Goal: Task Accomplishment & Management: Complete application form

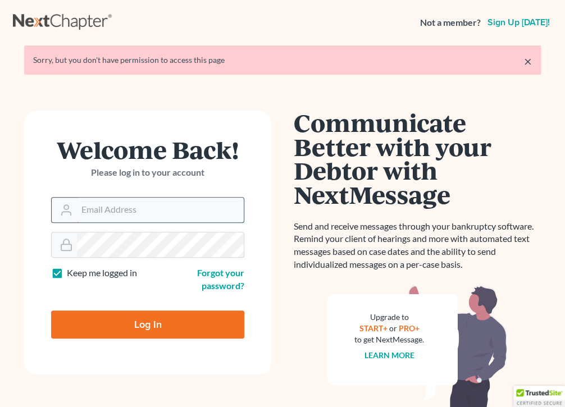
click at [121, 209] on input "Email Address" at bounding box center [160, 210] width 167 height 25
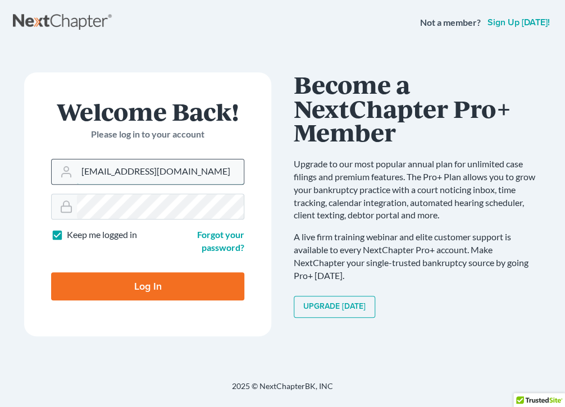
type input "malawoff@msn.com"
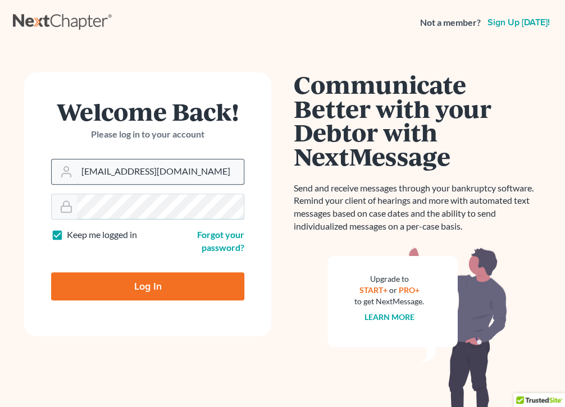
click at [51, 272] on input "Log In" at bounding box center [147, 286] width 193 height 28
type input "Thinking..."
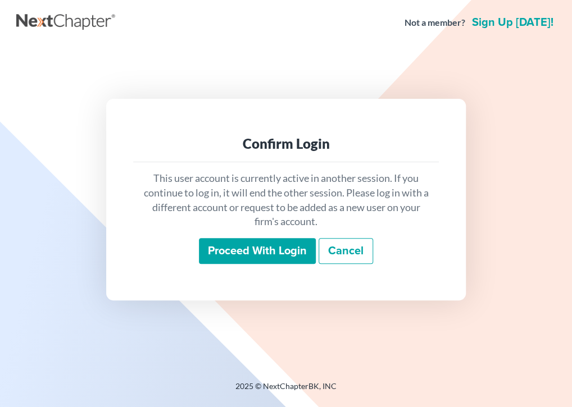
click at [240, 249] on input "Proceed with login" at bounding box center [257, 251] width 117 height 26
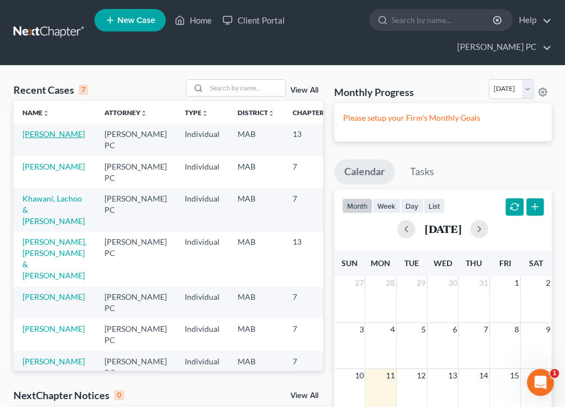
click at [37, 133] on link "[PERSON_NAME]" at bounding box center [53, 134] width 62 height 10
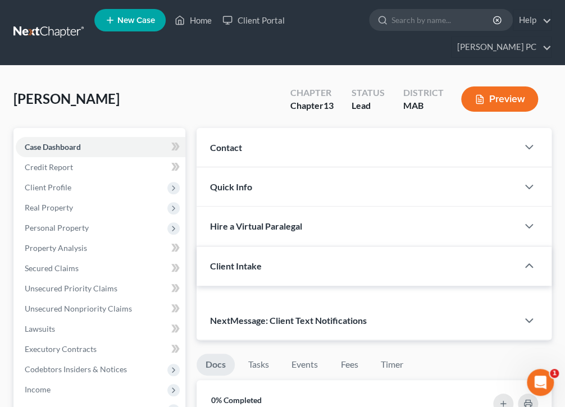
click at [37, 133] on div "Case Dashboard Payments Invoices Payments Payments Credit Report Client Profile…" at bounding box center [99, 329] width 172 height 402
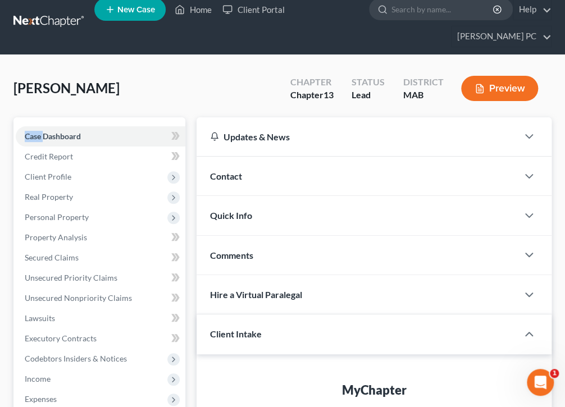
scroll to position [11, 0]
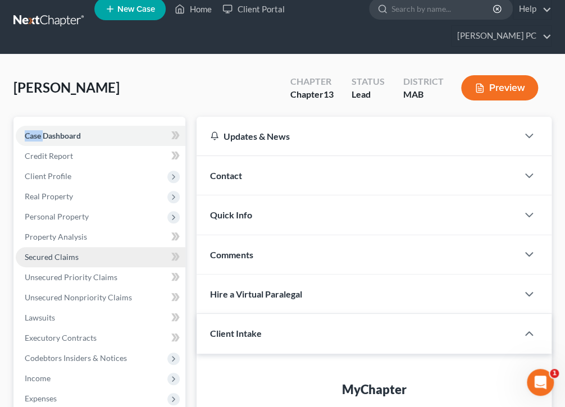
click at [50, 256] on span "Secured Claims" at bounding box center [52, 257] width 54 height 10
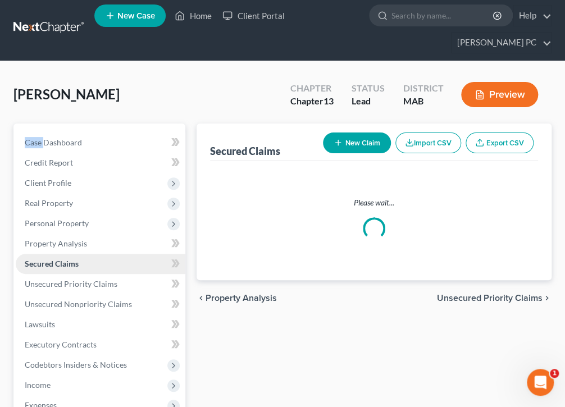
click at [50, 256] on ul "Case Dashboard Payments Invoices Payments Payments Credit Report Client Profile" at bounding box center [101, 325] width 170 height 384
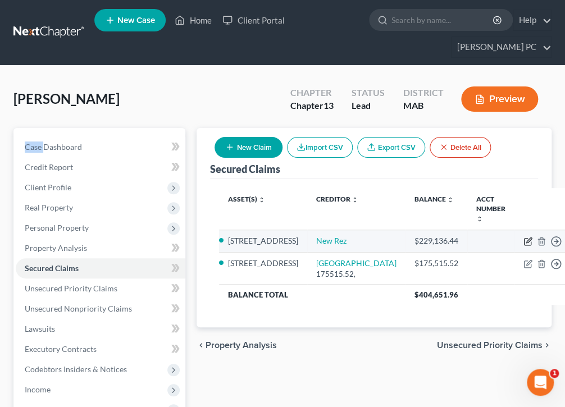
click at [526, 238] on icon "button" at bounding box center [528, 240] width 5 height 5
select select "2"
select select "0"
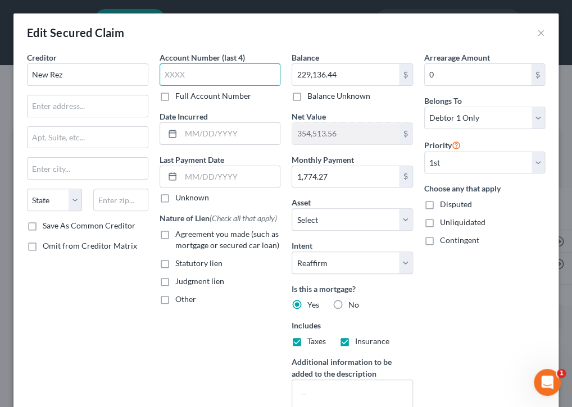
click at [190, 74] on input "text" at bounding box center [220, 74] width 121 height 22
type input "6197"
click at [304, 74] on input "229,136.44" at bounding box center [345, 74] width 107 height 21
type input "226,951"
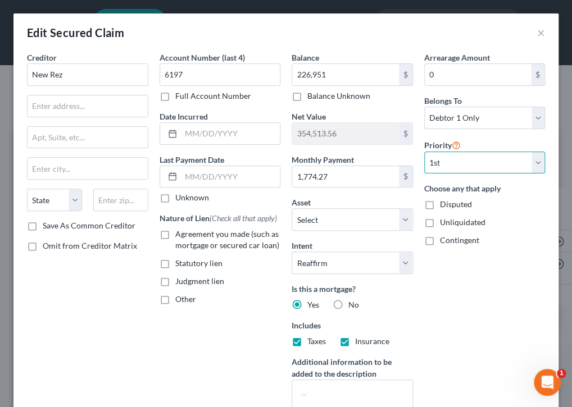
click at [533, 161] on select "Select 1st 3rd 4th 5th 6th 7th 8th 9th 10th 11th 12th 13th 14th 15th 16th 17th …" at bounding box center [484, 163] width 121 height 22
click at [242, 176] on input "text" at bounding box center [230, 176] width 99 height 21
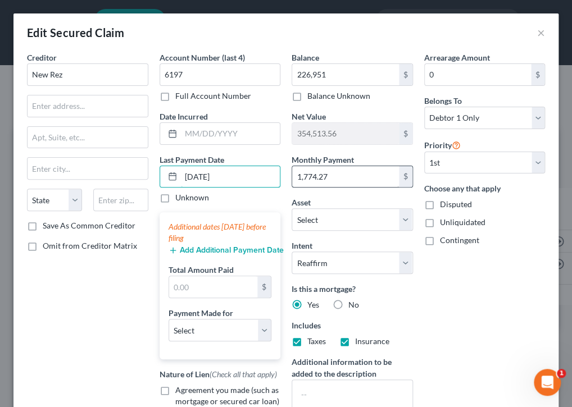
type input "[DATE]"
click at [305, 173] on input "1,774.27" at bounding box center [345, 176] width 107 height 21
type input "1,705.61"
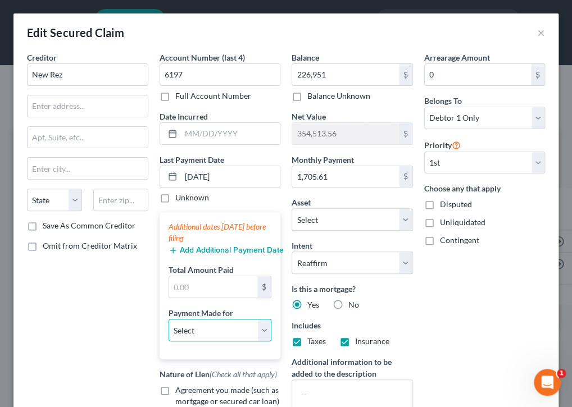
click at [260, 331] on select "Select Car Credit Card Loan Repayment Mortgage Other Suppliers Or Vendors" at bounding box center [220, 330] width 103 height 22
select select "3"
click at [169, 319] on select "Select Car Credit Card Loan Repayment Mortgage Other Suppliers Or Vendors" at bounding box center [220, 330] width 103 height 22
click at [216, 328] on select "Select Car Credit Card Loan Repayment Mortgage Other Suppliers Or Vendors" at bounding box center [220, 330] width 103 height 22
drag, startPoint x: 210, startPoint y: 329, endPoint x: 163, endPoint y: 327, distance: 46.7
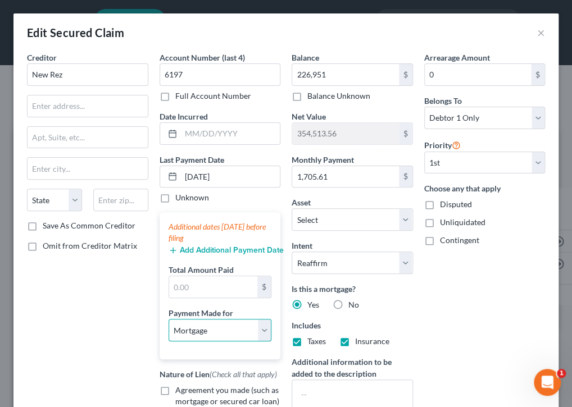
click at [164, 328] on div "Additional dates [DATE] before filing Add Additional Payment Date Total Amount …" at bounding box center [220, 285] width 121 height 147
click at [261, 331] on select "Select Car Credit Card Loan Repayment Mortgage Other Suppliers Or Vendors" at bounding box center [220, 330] width 103 height 22
select select
click at [169, 319] on select "Select Car Credit Card Loan Repayment Mortgage Other Suppliers Or Vendors" at bounding box center [220, 330] width 103 height 22
click at [260, 329] on select "Select Car Credit Card Loan Repayment Mortgage Other Suppliers Or Vendors" at bounding box center [220, 330] width 103 height 22
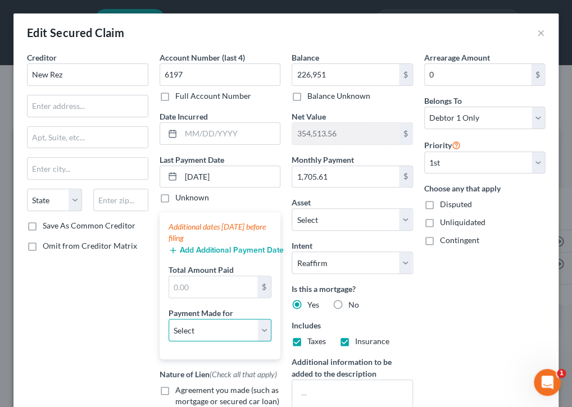
click at [183, 327] on select "Select Car Credit Card Loan Repayment Mortgage Other Suppliers Or Vendors" at bounding box center [220, 330] width 103 height 22
drag, startPoint x: 184, startPoint y: 327, endPoint x: 129, endPoint y: 331, distance: 55.7
click at [129, 331] on div "Creditor * New Rez State [US_STATE] AK AR AZ CA CO [GEOGRAPHIC_DATA] DE DC [GEO…" at bounding box center [87, 261] width 133 height 418
click at [537, 31] on button "×" at bounding box center [541, 32] width 8 height 13
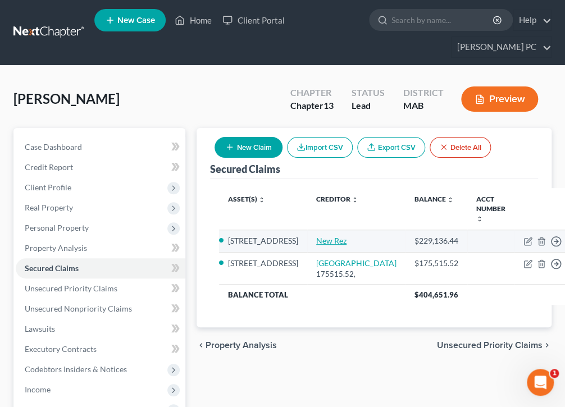
click at [316, 236] on link "New Rez" at bounding box center [331, 241] width 30 height 10
select select "2"
select select "0"
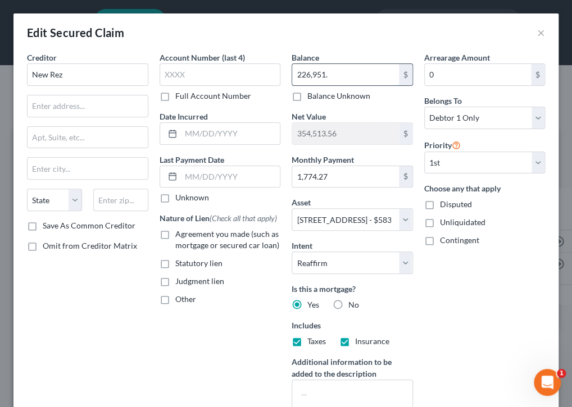
click at [335, 73] on input "226,951." at bounding box center [345, 74] width 107 height 21
type input "0"
type input "226,951.00"
click at [94, 106] on input "text" at bounding box center [88, 105] width 120 height 21
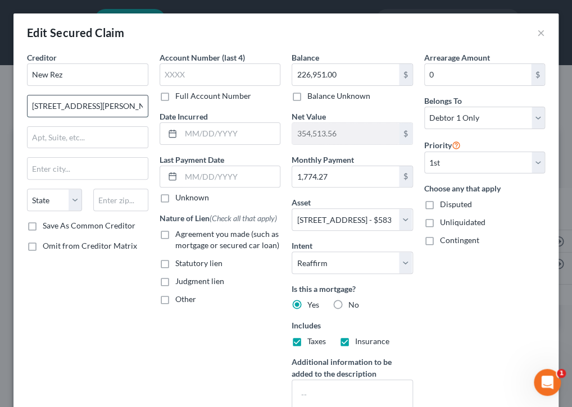
type input "[STREET_ADDRESS][PERSON_NAME]"
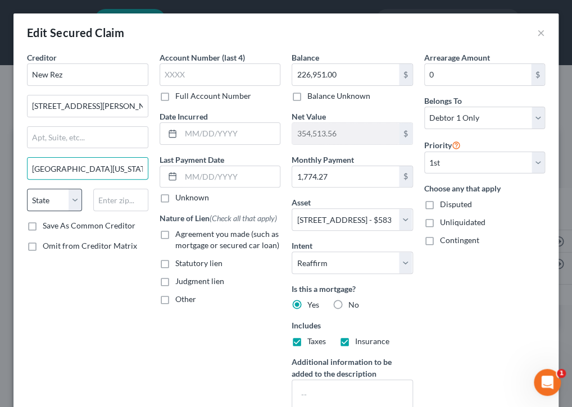
type input "[GEOGRAPHIC_DATA][US_STATE],"
click at [69, 193] on select "State [US_STATE] AK AR AZ CA CO CT DE DC [GEOGRAPHIC_DATA] [GEOGRAPHIC_DATA] GU…" at bounding box center [54, 200] width 55 height 22
select select "39"
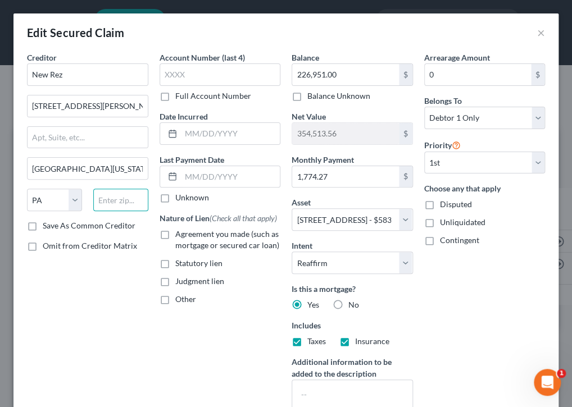
click at [104, 198] on input "text" at bounding box center [120, 200] width 55 height 22
type input "19034"
click at [198, 78] on input "text" at bounding box center [220, 74] width 121 height 22
type input "[GEOGRAPHIC_DATA][US_STATE]"
type input "6197"
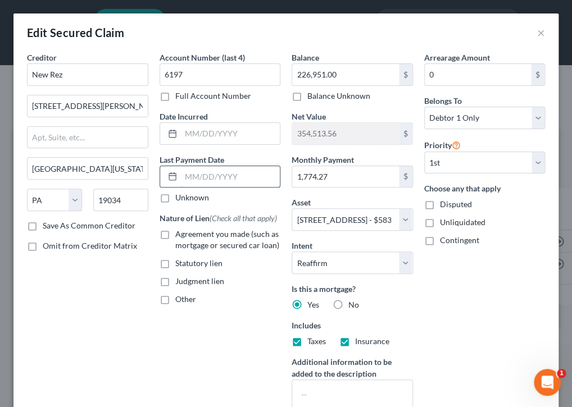
click at [186, 173] on input "text" at bounding box center [230, 176] width 99 height 21
type input "[DATE]"
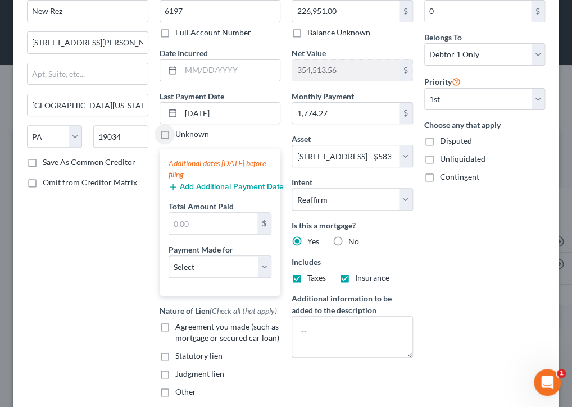
scroll to position [162, 0]
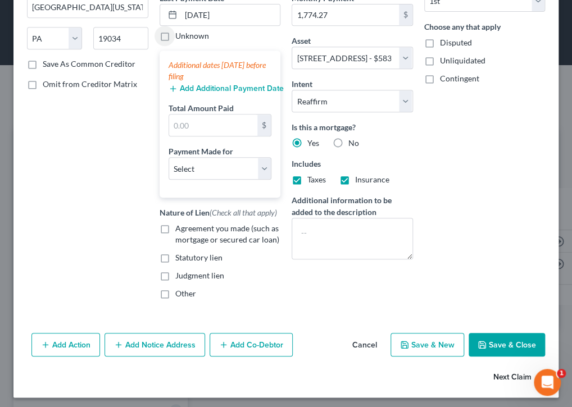
click at [511, 375] on button "Next Claim" at bounding box center [519, 378] width 52 height 24
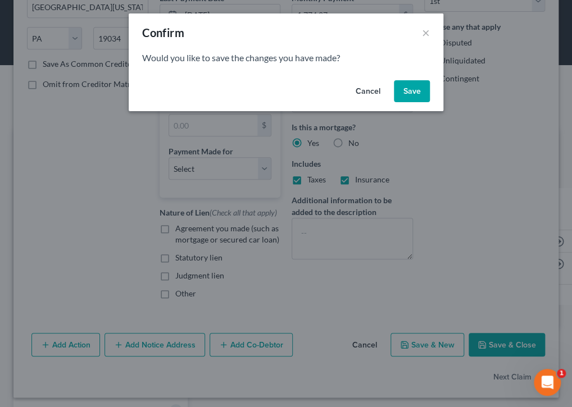
click at [422, 88] on button "Save" at bounding box center [412, 91] width 36 height 22
select select
select select "2"
select select "0"
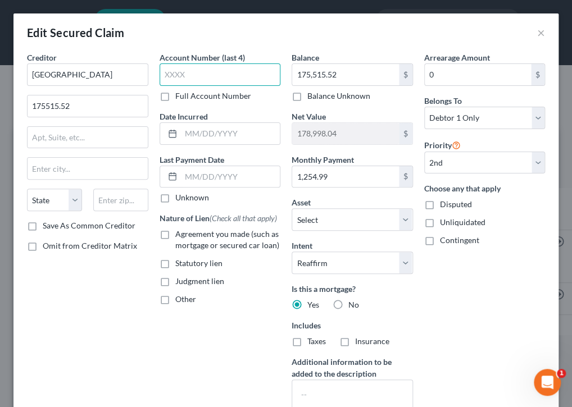
click at [203, 75] on input "text" at bounding box center [220, 74] width 121 height 22
type input "6266"
click at [356, 75] on input "175,515.52" at bounding box center [345, 74] width 107 height 21
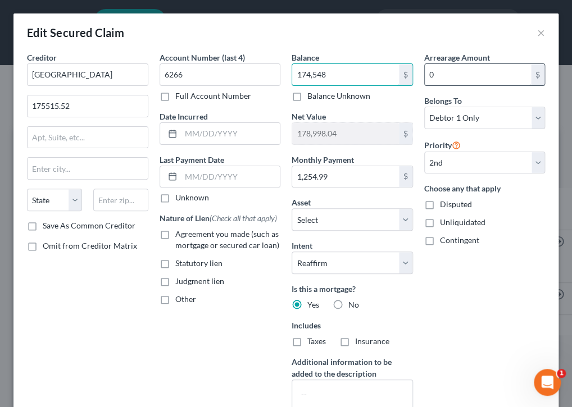
type input "174,548"
click at [443, 74] on input "0" at bounding box center [478, 74] width 107 height 21
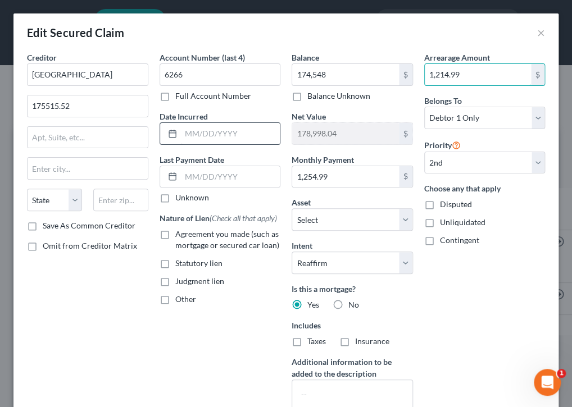
type input "1,214.99"
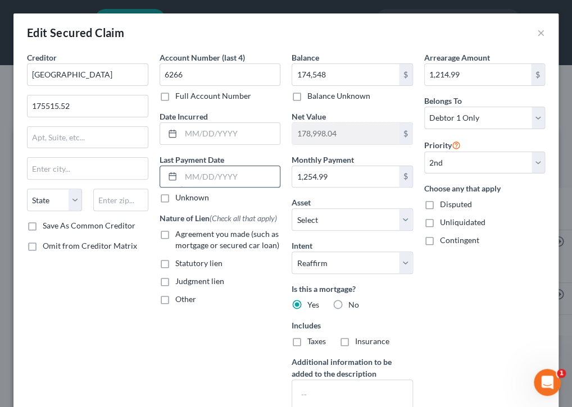
click at [253, 175] on input "text" at bounding box center [230, 176] width 99 height 21
type input "0"
click at [477, 288] on div "Arrearage Amount 1,214.99 $ Belongs To * Select Debtor 1 Only Debtor 2 Only Deb…" at bounding box center [484, 241] width 133 height 379
click at [175, 229] on label "Agreement you made (such as mortgage or secured car loan)" at bounding box center [228, 240] width 106 height 22
click at [180, 229] on input "Agreement you made (such as mortgage or secured car loan)" at bounding box center [183, 232] width 7 height 7
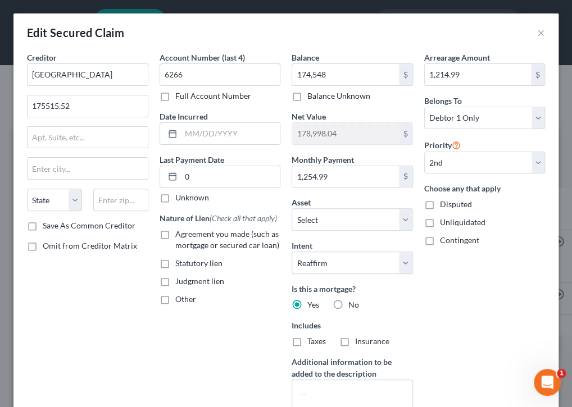
checkbox input "true"
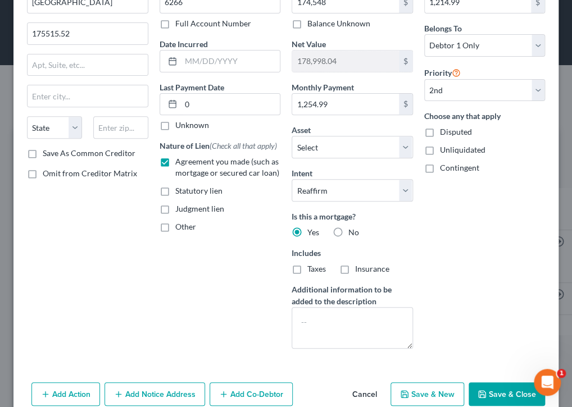
scroll to position [85, 0]
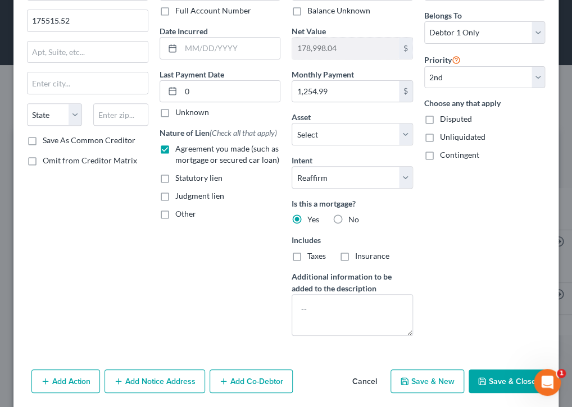
click at [501, 375] on button "Save & Close" at bounding box center [506, 382] width 76 height 24
click at [204, 93] on input "0" at bounding box center [230, 91] width 99 height 21
click at [221, 88] on input "0" at bounding box center [230, 91] width 99 height 21
click at [189, 89] on input "0" at bounding box center [230, 91] width 99 height 21
click at [175, 90] on div at bounding box center [170, 91] width 21 height 21
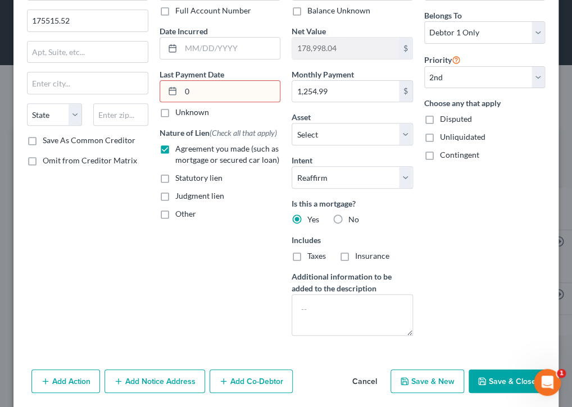
click at [194, 93] on input "0" at bounding box center [230, 91] width 99 height 21
click at [181, 88] on input "0" at bounding box center [230, 91] width 99 height 21
click at [175, 88] on div at bounding box center [170, 91] width 21 height 21
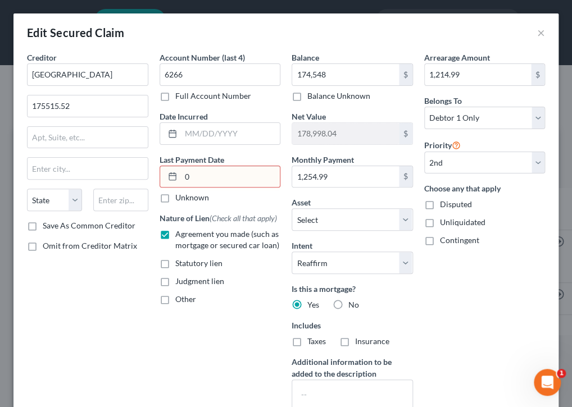
click at [188, 179] on input "0" at bounding box center [230, 176] width 99 height 21
click at [247, 134] on input "text" at bounding box center [230, 133] width 99 height 21
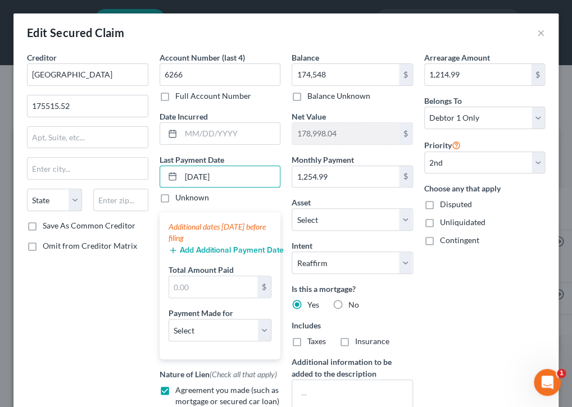
type input "[DATE]"
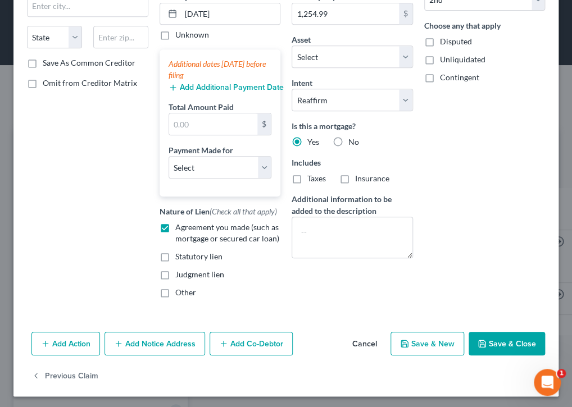
scroll to position [165, 0]
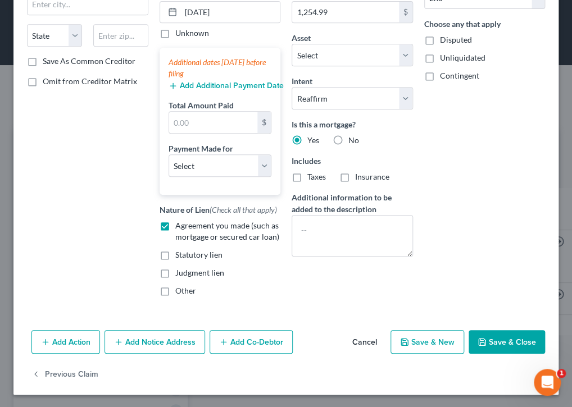
click at [418, 340] on button "Save & New" at bounding box center [427, 342] width 74 height 24
select select "1"
select select "0"
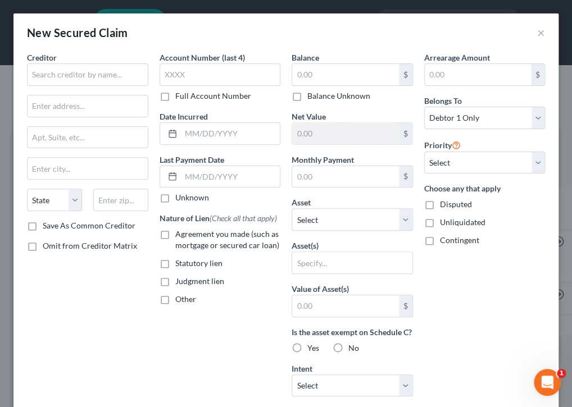
click at [501, 335] on div "Arrearage Amount $ Belongs To * Select Debtor 1 Only Debtor 2 Only Debtor 1 And…" at bounding box center [484, 302] width 133 height 501
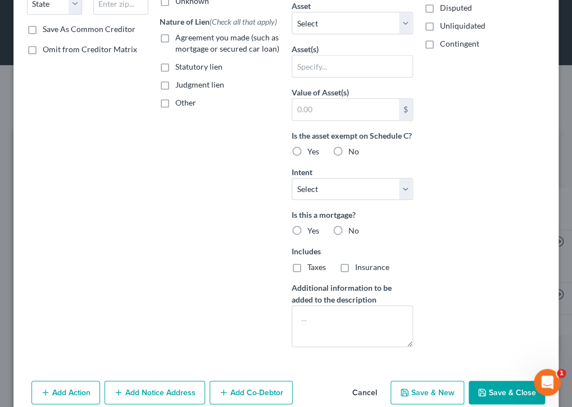
scroll to position [226, 0]
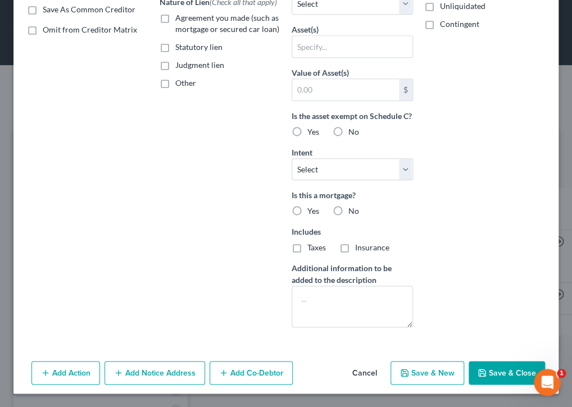
click at [491, 366] on button "Save & Close" at bounding box center [506, 373] width 76 height 24
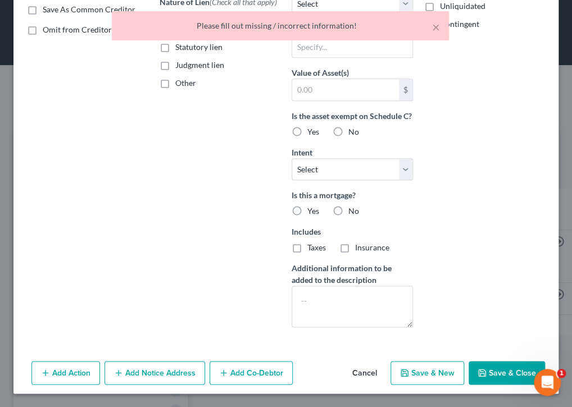
click at [510, 139] on div "Arrearage Amount $ Belongs To * Select Debtor 1 Only Debtor 2 Only Debtor 1 And…" at bounding box center [484, 85] width 133 height 501
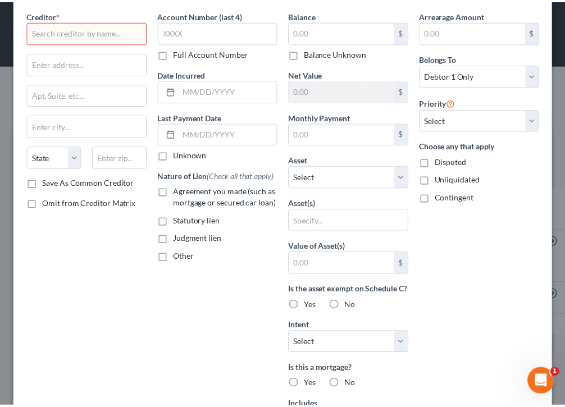
scroll to position [0, 0]
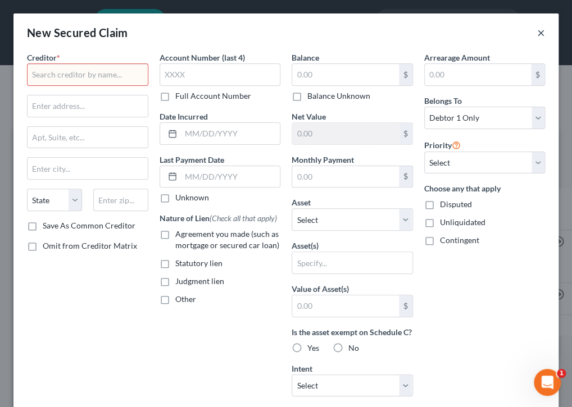
click at [537, 34] on button "×" at bounding box center [541, 32] width 8 height 13
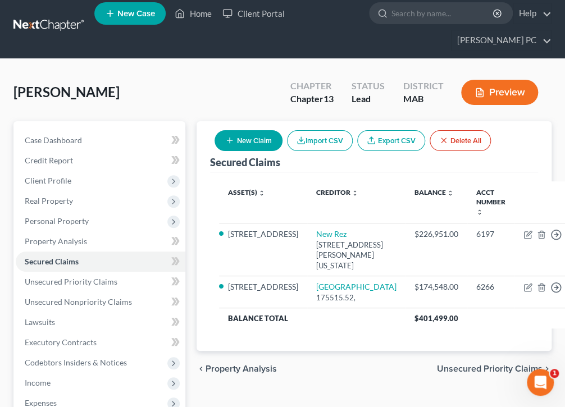
scroll to position [8, 0]
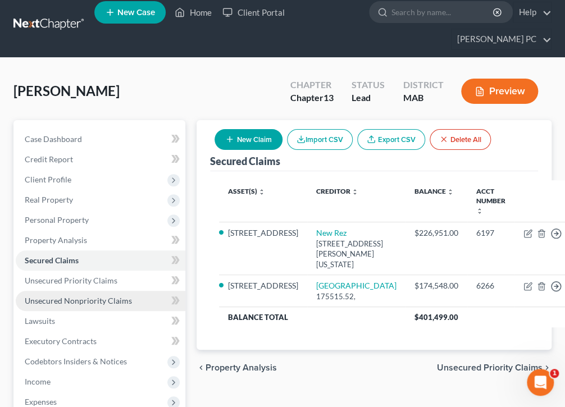
click at [75, 300] on span "Unsecured Nonpriority Claims" at bounding box center [78, 301] width 107 height 10
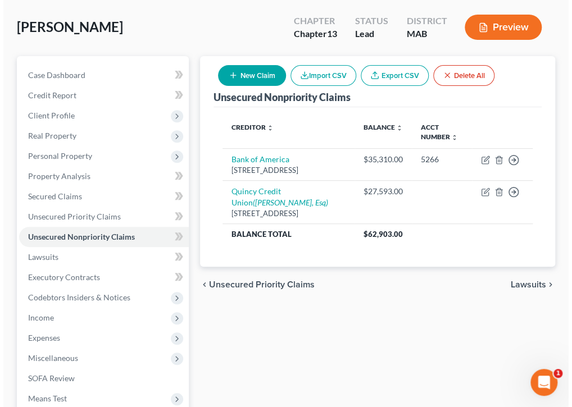
scroll to position [71, 0]
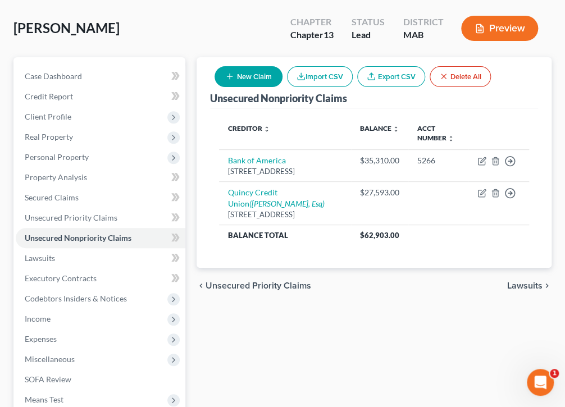
click at [237, 75] on button "New Claim" at bounding box center [249, 76] width 68 height 21
select select "0"
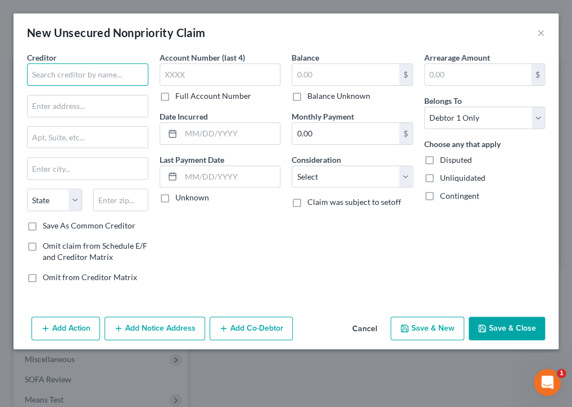
click at [103, 72] on input "text" at bounding box center [87, 74] width 121 height 22
type input "Verizon"
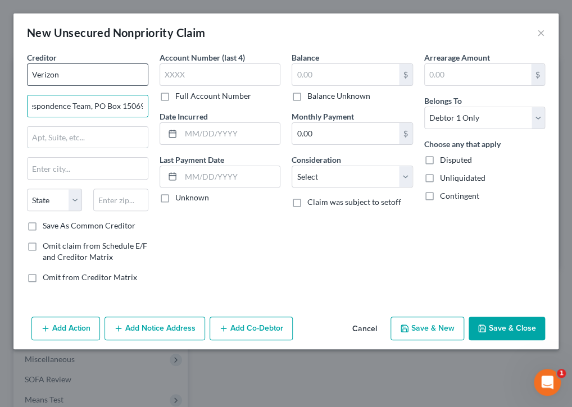
scroll to position [0, 0]
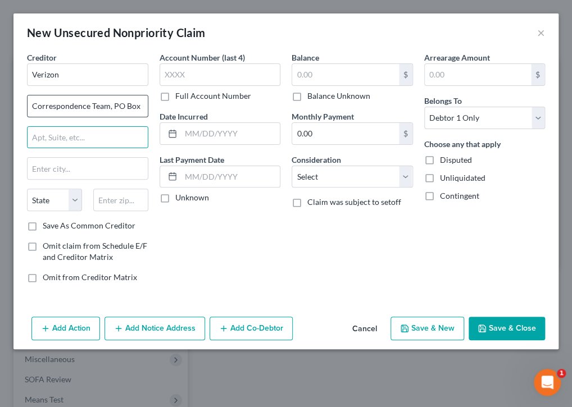
click at [143, 106] on input "Correspondence Team, PO Box 15069" at bounding box center [88, 105] width 120 height 21
click at [111, 106] on input "Correspondence Team, PO Box 15069" at bounding box center [88, 105] width 120 height 21
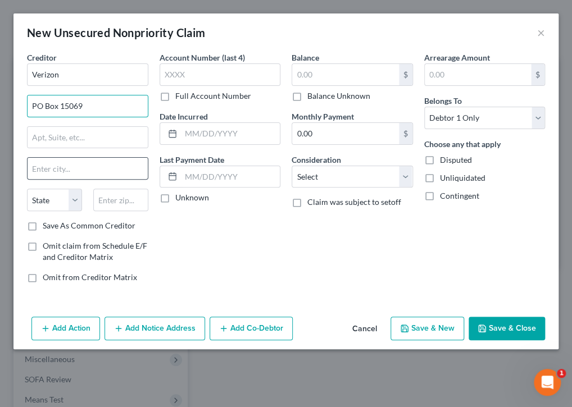
type input "PO Box 15069"
click at [108, 170] on input "text" at bounding box center [88, 168] width 120 height 21
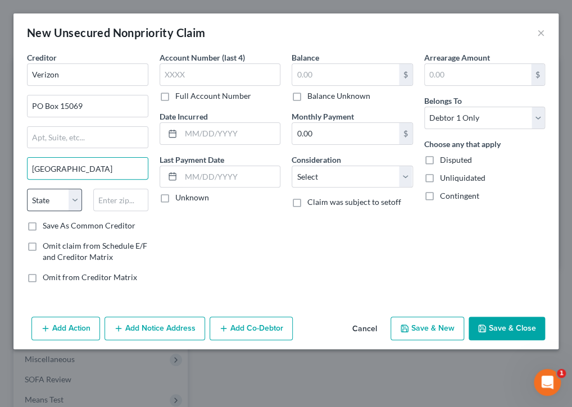
type input "[GEOGRAPHIC_DATA]"
click at [62, 198] on select "State [US_STATE] AK AR AZ CA CO CT DE DC [GEOGRAPHIC_DATA] [GEOGRAPHIC_DATA] GU…" at bounding box center [54, 200] width 55 height 22
select select "35"
click at [27, 189] on select "State [US_STATE] AK AR AZ CA CO CT DE DC [GEOGRAPHIC_DATA] [GEOGRAPHIC_DATA] GU…" at bounding box center [54, 200] width 55 height 22
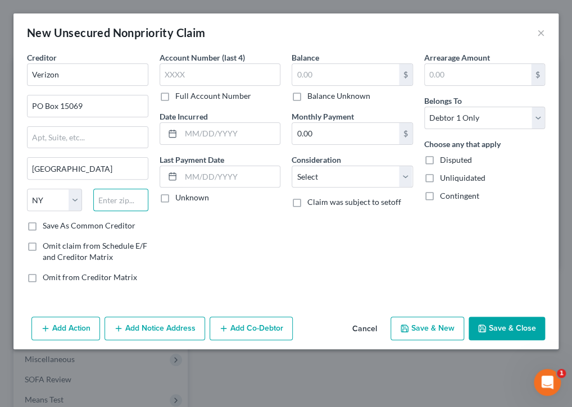
click at [122, 199] on input "text" at bounding box center [120, 200] width 55 height 22
type input "12212"
click at [204, 71] on input "text" at bounding box center [220, 74] width 121 height 22
type input "5812"
click at [175, 97] on label "Full Account Number" at bounding box center [213, 95] width 76 height 11
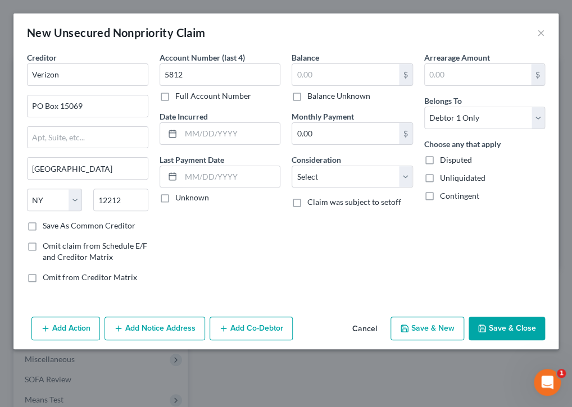
click at [180, 97] on input "Full Account Number" at bounding box center [183, 93] width 7 height 7
click at [191, 71] on input "5812" at bounding box center [220, 74] width 121 height 22
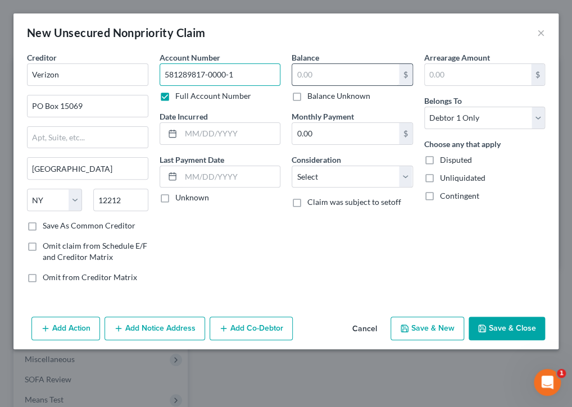
type input "581289817-0000-1"
click at [340, 79] on input "text" at bounding box center [345, 74] width 107 height 21
type input "643"
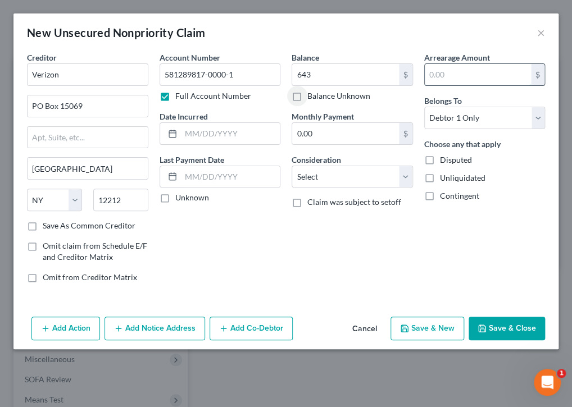
click at [454, 74] on input "text" at bounding box center [478, 74] width 107 height 21
type input "643"
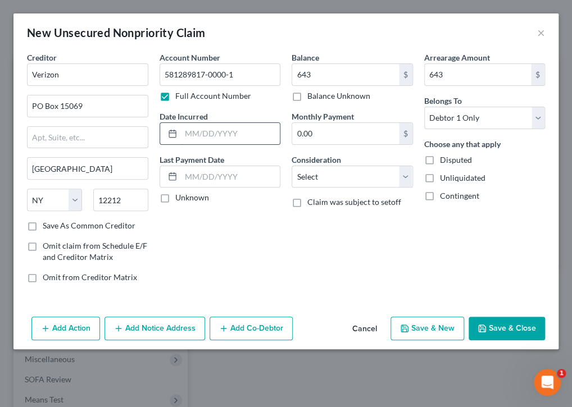
click at [248, 133] on input "text" at bounding box center [230, 133] width 99 height 21
type input "[DATE]"
click at [263, 175] on input "text" at bounding box center [230, 176] width 99 height 21
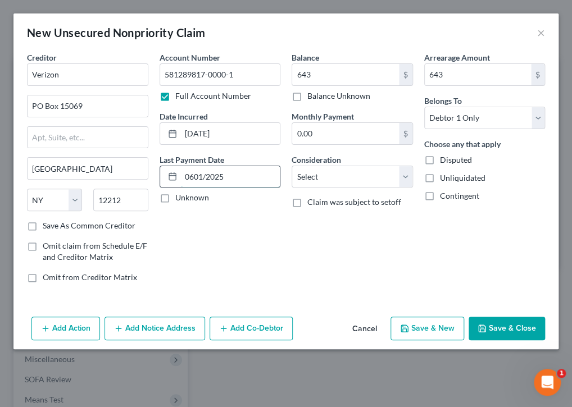
click at [194, 175] on input "0601/2025" at bounding box center [230, 176] width 99 height 21
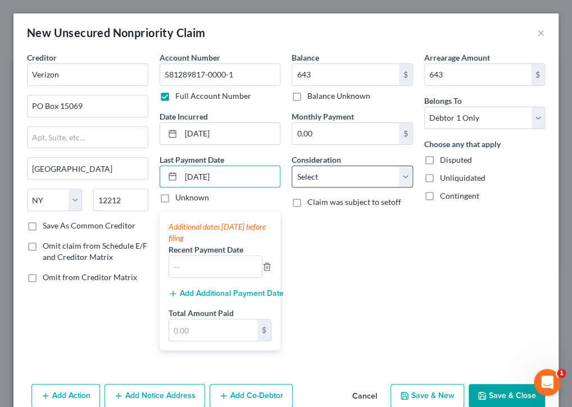
type input "[DATE]"
click at [395, 176] on select "Select Cable / Satellite Services Collection Agency Credit Card Debt Debt Couns…" at bounding box center [352, 177] width 121 height 22
select select "0"
click at [292, 166] on select "Select Cable / Satellite Services Collection Agency Credit Card Debt Debt Couns…" at bounding box center [352, 177] width 121 height 22
click at [426, 393] on button "Save & New" at bounding box center [427, 396] width 74 height 24
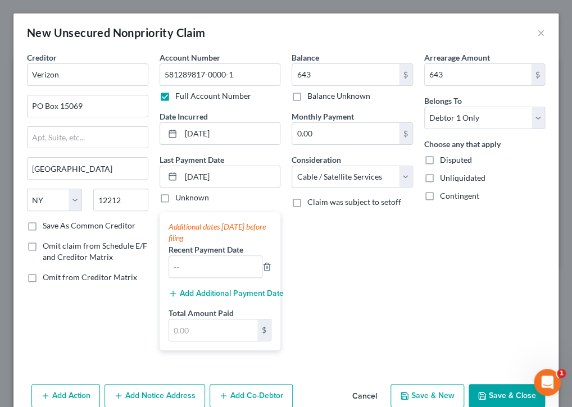
select select "0"
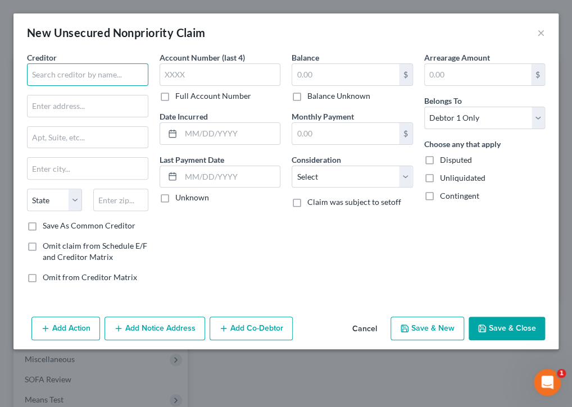
click at [60, 71] on input "text" at bounding box center [87, 74] width 121 height 22
type input "Xfinity"
click at [210, 71] on input "text" at bounding box center [220, 74] width 121 height 22
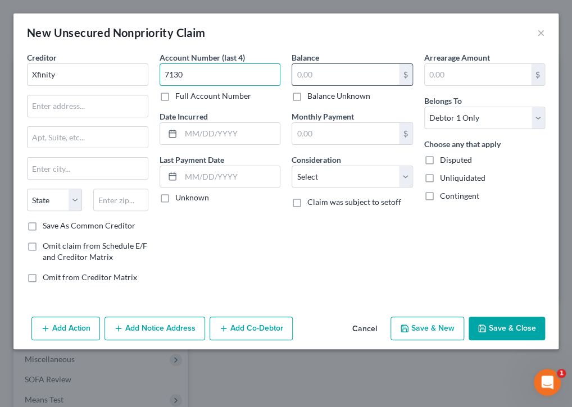
type input "7130"
click at [348, 76] on input "text" at bounding box center [345, 74] width 107 height 21
type input "436.00"
click at [254, 134] on input "text" at bounding box center [230, 133] width 99 height 21
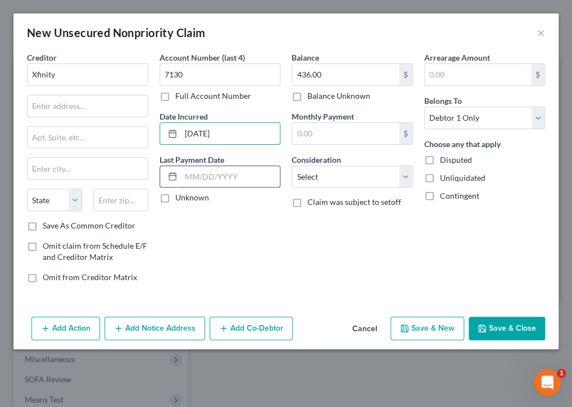
type input "[DATE]"
click at [265, 176] on input "text" at bounding box center [230, 176] width 99 height 21
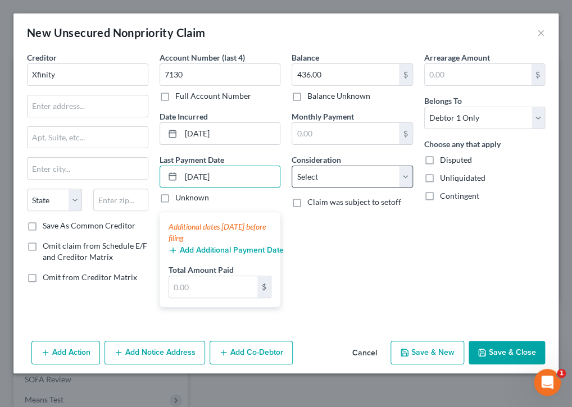
type input "[DATE]"
click at [401, 180] on select "Select Cable / Satellite Services Collection Agency Credit Card Debt Debt Couns…" at bounding box center [352, 177] width 121 height 22
select select "0"
click at [292, 166] on select "Select Cable / Satellite Services Collection Agency Credit Card Debt Debt Couns…" at bounding box center [352, 177] width 121 height 22
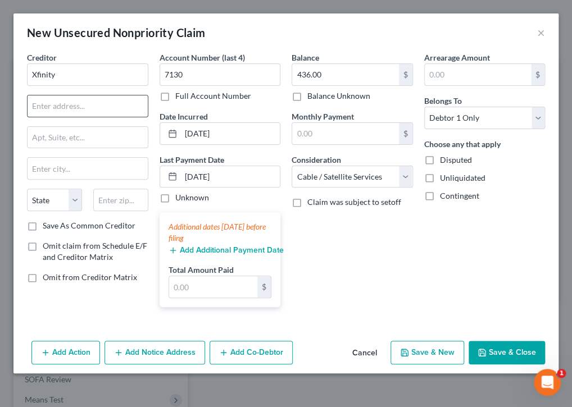
click at [93, 101] on input "text" at bounding box center [88, 105] width 120 height 21
click at [107, 106] on input "Comcast" at bounding box center [88, 105] width 120 height 21
type input "C"
type input "P"
type input "[STREET_ADDRESS]"
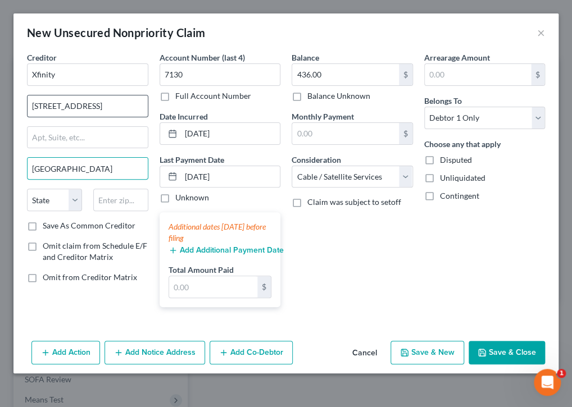
type input "[GEOGRAPHIC_DATA]"
select select "32"
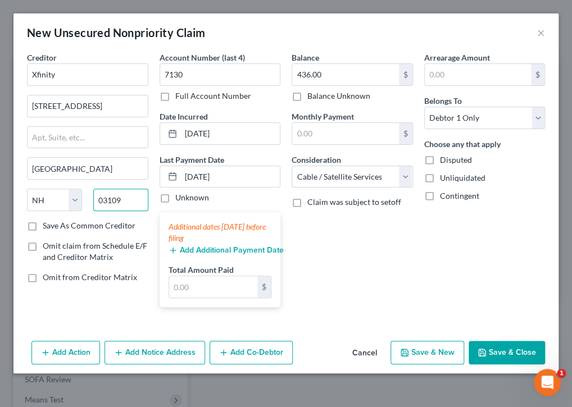
type input "03109"
click at [434, 352] on button "Save & New" at bounding box center [427, 353] width 74 height 24
select select "0"
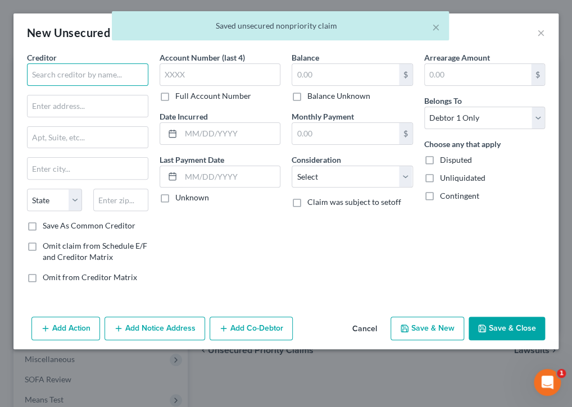
click at [71, 71] on input "text" at bounding box center [87, 74] width 121 height 22
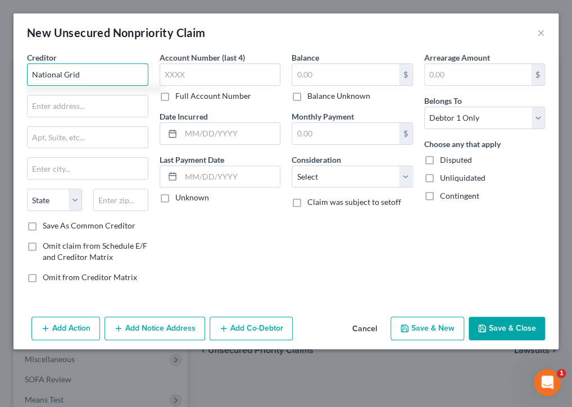
type input "National Grid"
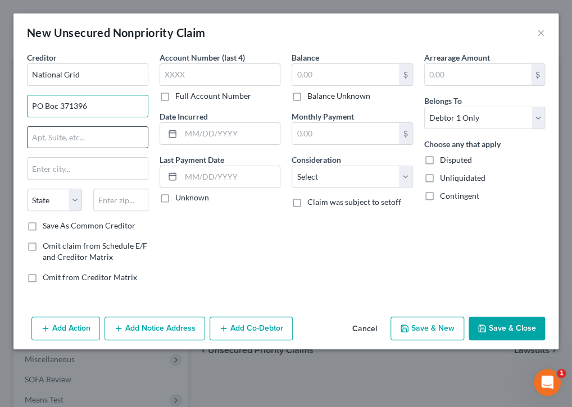
type input "PO Boc 371396"
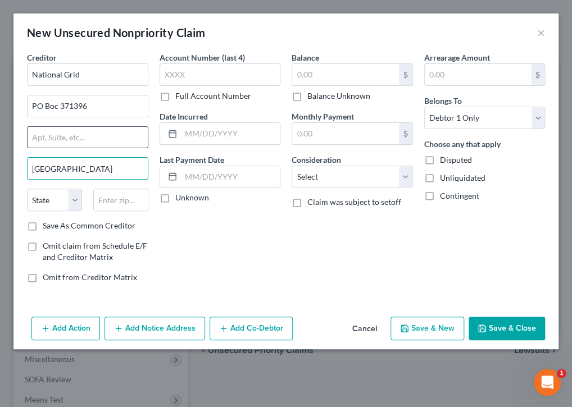
type input "[GEOGRAPHIC_DATA]"
select select "39"
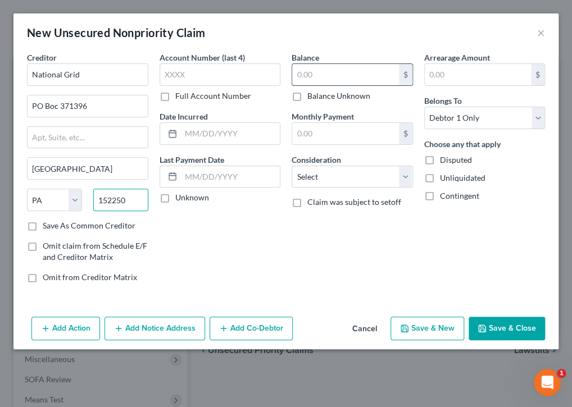
type input "152250"
click at [347, 76] on input "text" at bounding box center [345, 74] width 107 height 21
click at [320, 73] on input "1,663" at bounding box center [345, 74] width 107 height 21
type input "01,663.00"
click at [193, 75] on input "text" at bounding box center [220, 74] width 121 height 22
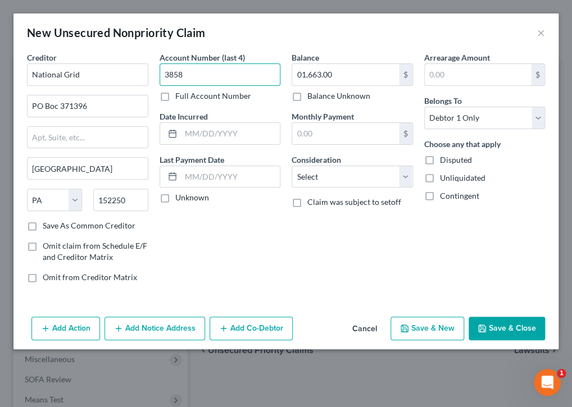
type input "3858"
click at [175, 98] on label "Full Account Number" at bounding box center [213, 95] width 76 height 11
click at [180, 98] on input "Full Account Number" at bounding box center [183, 93] width 7 height 7
click at [184, 72] on input "3858" at bounding box center [220, 74] width 121 height 22
type input "3858984016"
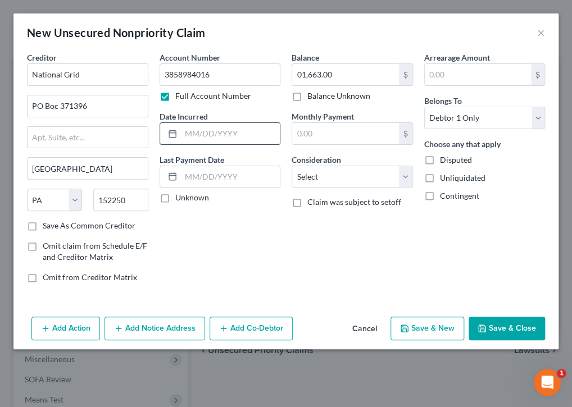
click at [244, 133] on input "text" at bounding box center [230, 133] width 99 height 21
type input "[DATE]"
click at [241, 176] on input "text" at bounding box center [230, 176] width 99 height 21
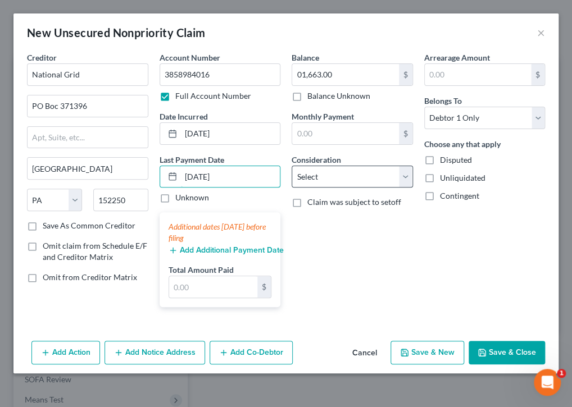
type input "[DATE]"
click at [402, 174] on select "Select Cable / Satellite Services Collection Agency Credit Card Debt Debt Couns…" at bounding box center [352, 177] width 121 height 22
select select "14"
click at [292, 166] on select "Select Cable / Satellite Services Collection Agency Credit Card Debt Debt Couns…" at bounding box center [352, 177] width 121 height 22
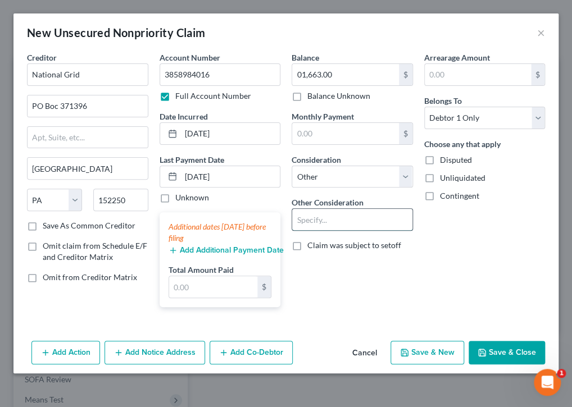
click at [340, 220] on input "text" at bounding box center [352, 219] width 120 height 21
type input "Electricity"
click at [437, 351] on button "Save & New" at bounding box center [427, 353] width 74 height 24
select select "0"
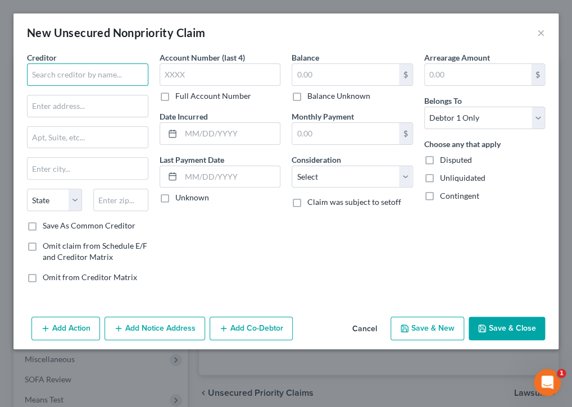
click at [99, 72] on input "text" at bounding box center [87, 74] width 121 height 22
type input "South Shore Internal Medicine"
click at [75, 108] on input "text" at bounding box center [88, 105] width 120 height 21
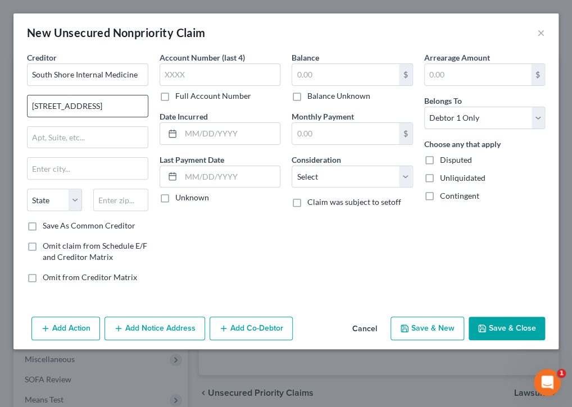
type input "[STREET_ADDRESS]"
type input "300"
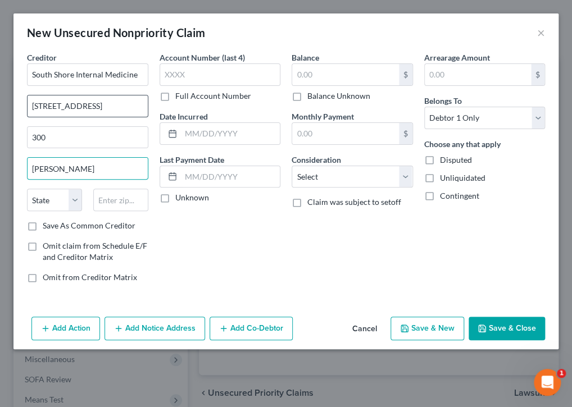
type input "[PERSON_NAME]"
select select "22"
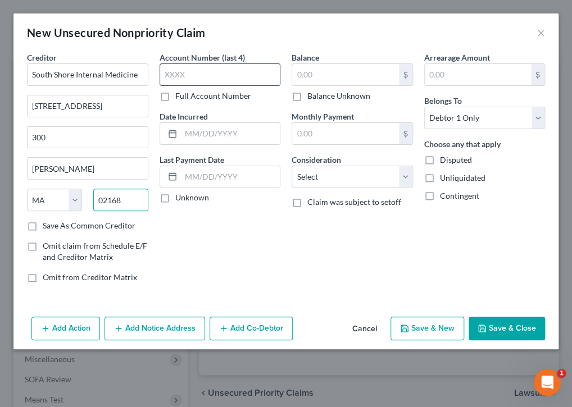
type input "02168"
type input "Waban"
click at [211, 79] on input "text" at bounding box center [220, 74] width 121 height 22
type input "1669"
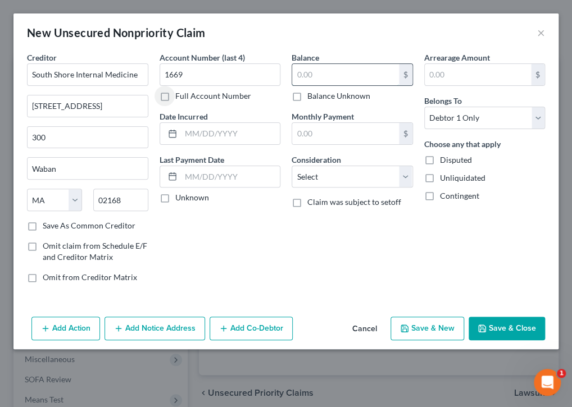
click at [366, 73] on input "text" at bounding box center [345, 74] width 107 height 21
type input "63.00"
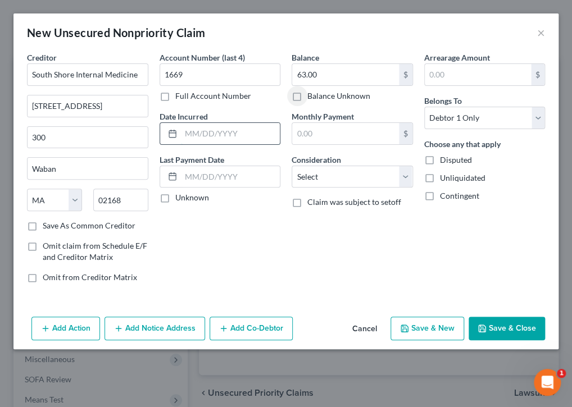
click at [242, 134] on input "text" at bounding box center [230, 133] width 99 height 21
type input "[DATE]"
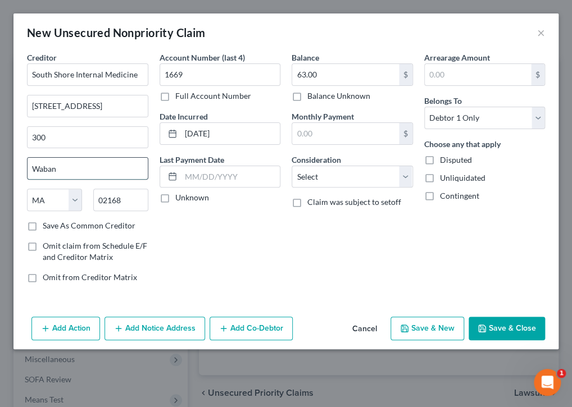
click at [73, 170] on input "Waban" at bounding box center [88, 168] width 120 height 21
type input "W"
type input "[PERSON_NAME]"
click at [129, 198] on input "02168" at bounding box center [120, 200] width 55 height 22
type input "02186"
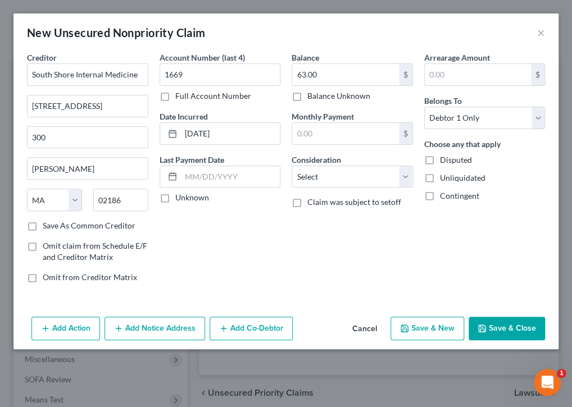
click at [431, 326] on button "Save & New" at bounding box center [427, 329] width 74 height 24
select select "0"
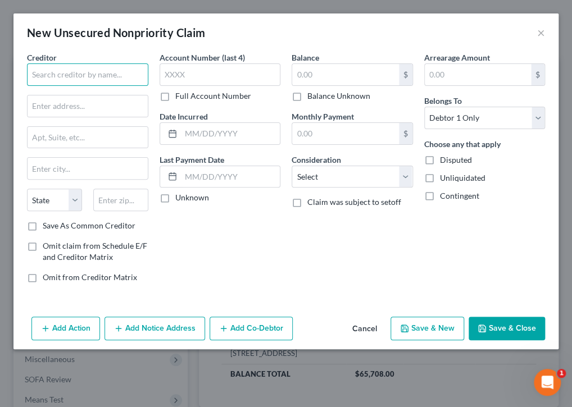
click at [99, 72] on input "text" at bounding box center [87, 74] width 121 height 22
type input "Reliable Respiratory"
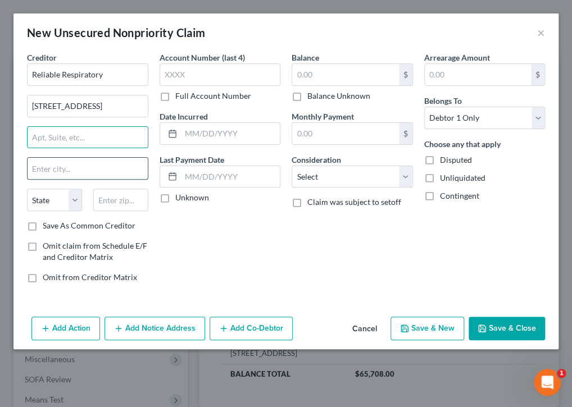
click at [116, 170] on input "text" at bounding box center [88, 168] width 120 height 21
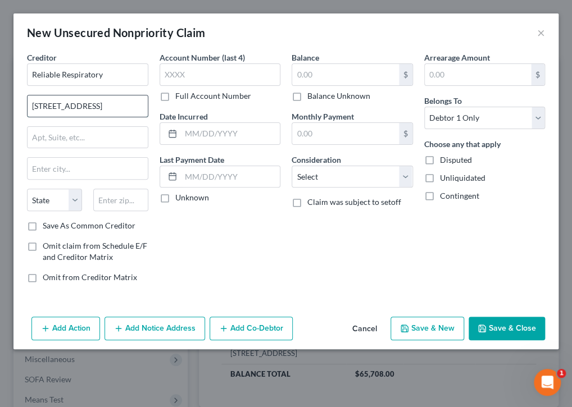
click at [104, 106] on input "[STREET_ADDRESS]" at bounding box center [88, 105] width 120 height 21
click at [76, 106] on input "1502 Boston PRovidence Turnpike" at bounding box center [88, 105] width 120 height 21
click at [132, 106] on input "1502 [GEOGRAPHIC_DATA]" at bounding box center [88, 105] width 120 height 21
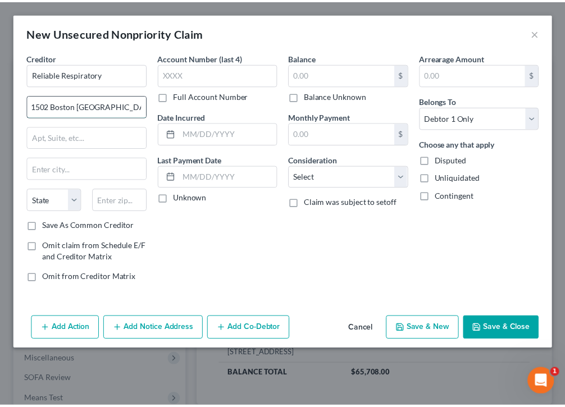
scroll to position [0, 0]
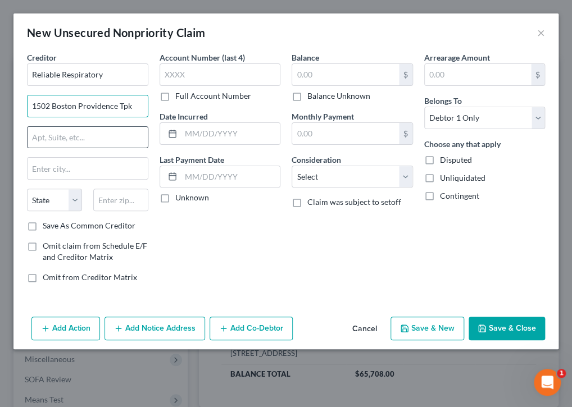
type input "1502 Boston Providence Tpk"
click at [74, 134] on input "text" at bounding box center [88, 137] width 120 height 21
type input "Unit 12"
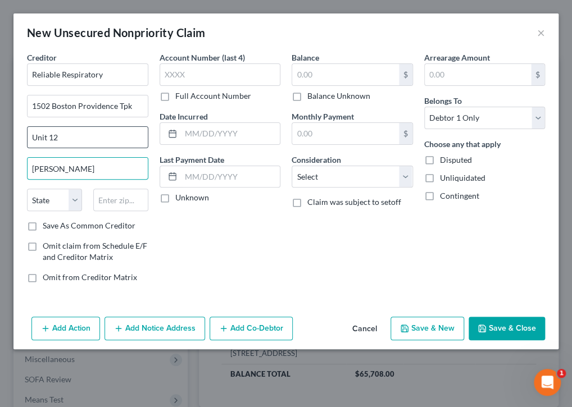
type input "[PERSON_NAME]"
select select "22"
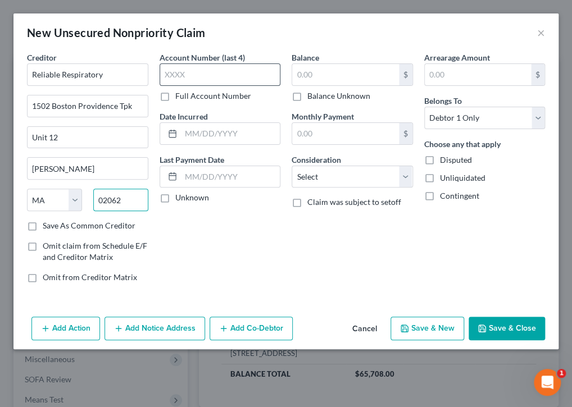
type input "02062"
click at [203, 75] on input "text" at bounding box center [220, 74] width 121 height 22
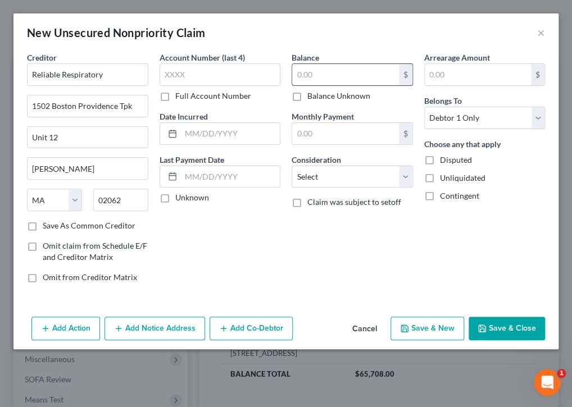
click at [338, 71] on input "text" at bounding box center [345, 74] width 107 height 21
type input "500"
click at [307, 96] on label "Balance Unknown" at bounding box center [338, 95] width 63 height 11
click at [312, 96] on input "Balance Unknown" at bounding box center [315, 93] width 7 height 7
checkbox input "true"
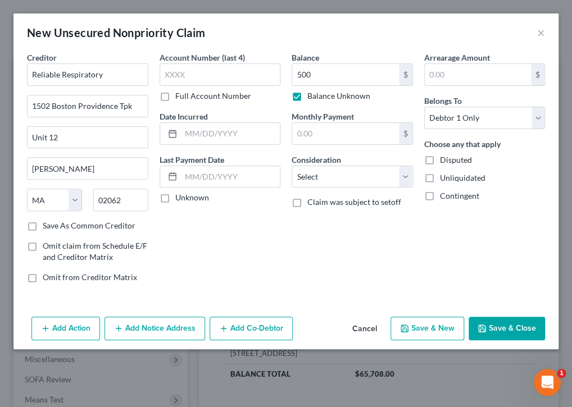
type input "0.00"
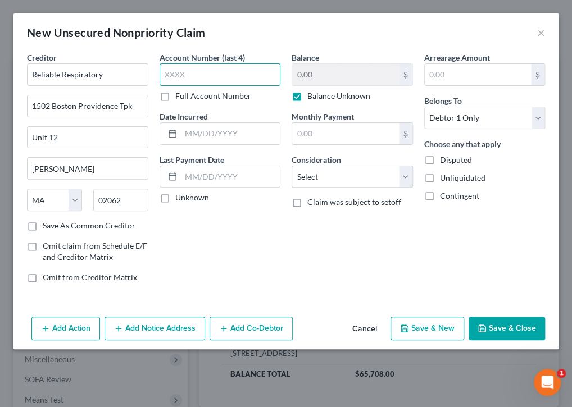
click at [224, 74] on input "text" at bounding box center [220, 74] width 121 height 22
type input "8284"
click at [248, 130] on input "text" at bounding box center [230, 133] width 99 height 21
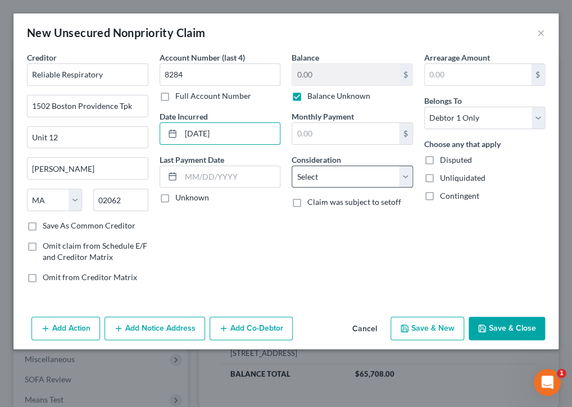
type input "[DATE]"
click at [406, 175] on select "Select Cable / Satellite Services Collection Agency Credit Card Debt Debt Couns…" at bounding box center [352, 177] width 121 height 22
select select "9"
click at [292, 166] on select "Select Cable / Satellite Services Collection Agency Credit Card Debt Debt Couns…" at bounding box center [352, 177] width 121 height 22
click at [433, 326] on button "Save & New" at bounding box center [427, 329] width 74 height 24
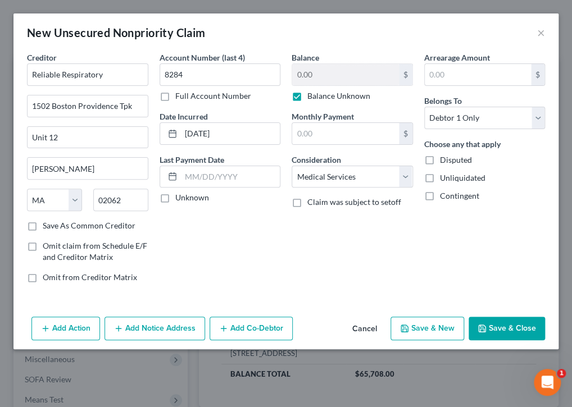
select select "0"
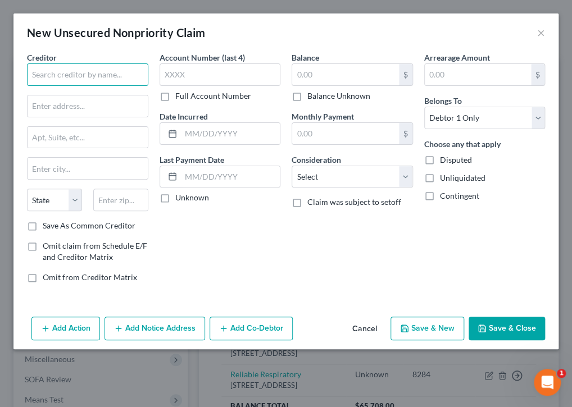
click at [122, 76] on input "text" at bounding box center [87, 74] width 121 height 22
type input "Internal Revenue Servce"
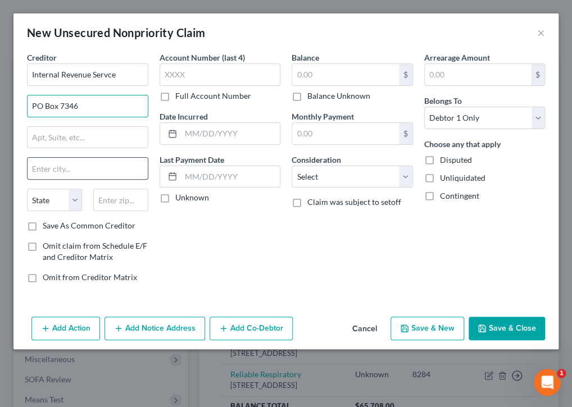
type input "PO Box 7346"
click at [71, 167] on input "text" at bounding box center [88, 168] width 120 height 21
type input "[GEOGRAPHIC_DATA]"
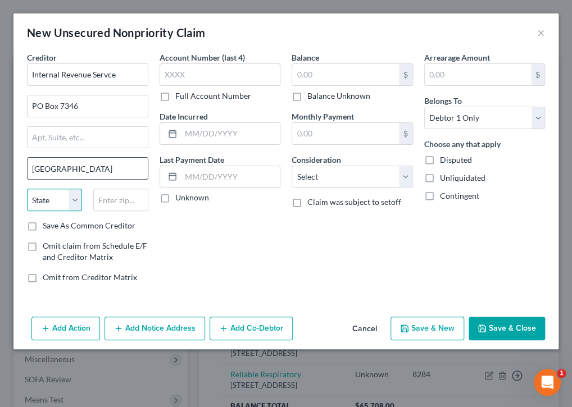
select select "39"
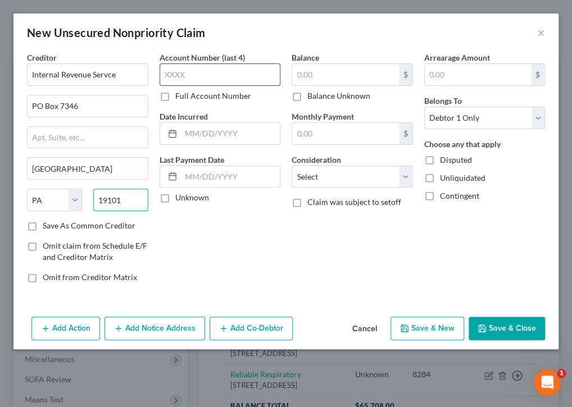
type input "19101"
click at [227, 78] on input "text" at bounding box center [220, 74] width 121 height 22
type input "8284"
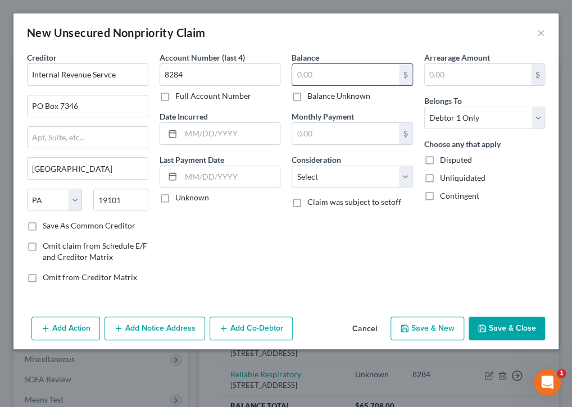
click at [384, 71] on input "text" at bounding box center [345, 74] width 107 height 21
type input "1,800"
click at [221, 130] on input "text" at bounding box center [230, 133] width 99 height 21
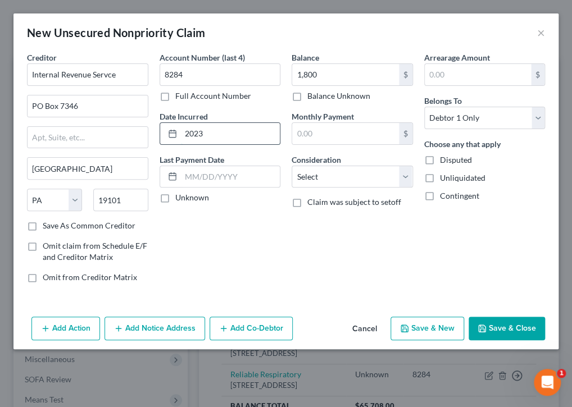
type input "2023"
click at [358, 133] on input "text" at bounding box center [345, 133] width 107 height 21
click at [358, 133] on input "1" at bounding box center [345, 133] width 107 height 21
click at [331, 134] on input "1" at bounding box center [345, 133] width 107 height 21
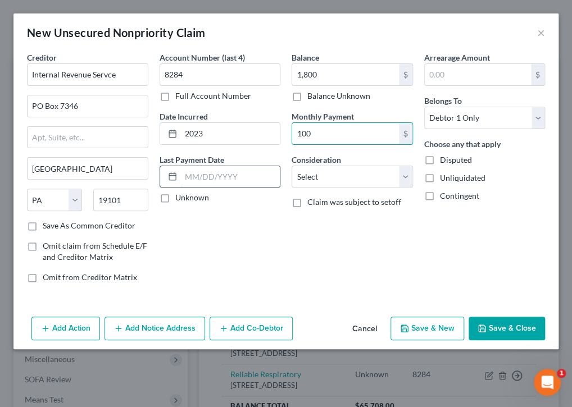
type input "100"
click at [237, 175] on input "text" at bounding box center [230, 176] width 99 height 21
click at [247, 173] on input "text" at bounding box center [230, 176] width 99 height 21
type input "o"
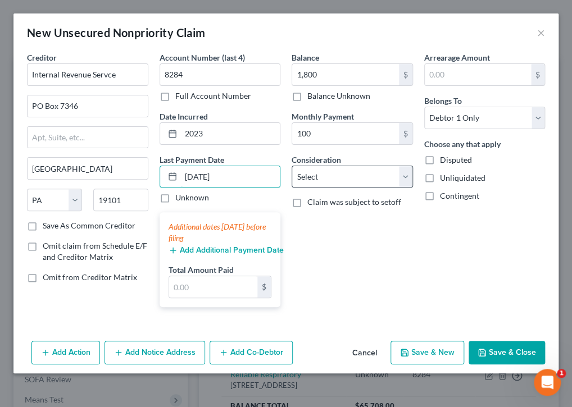
type input "[DATE]"
click at [402, 175] on select "Select Cable / Satellite Services Collection Agency Credit Card Debt Debt Couns…" at bounding box center [352, 177] width 121 height 22
select select "7"
click at [292, 166] on select "Select Cable / Satellite Services Collection Agency Credit Card Debt Debt Couns…" at bounding box center [352, 177] width 121 height 22
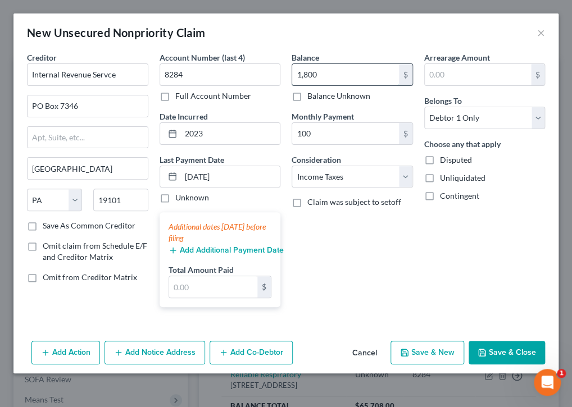
click at [318, 74] on input "1,800" at bounding box center [345, 74] width 107 height 21
type input "1,800.00"
click at [429, 351] on button "Save & New" at bounding box center [427, 353] width 74 height 24
select select "0"
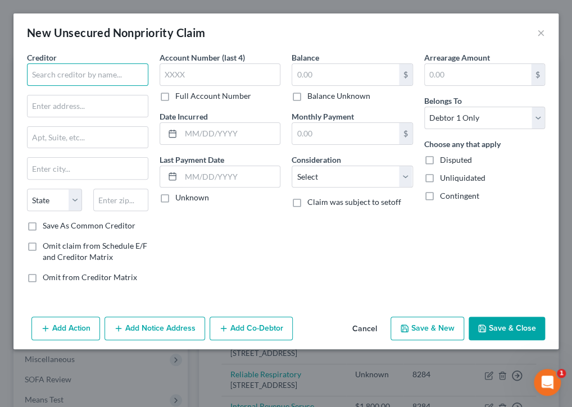
click at [117, 75] on input "text" at bounding box center [87, 74] width 121 height 22
type input "Mass Dept of Revenue"
type input "PO Box7090"
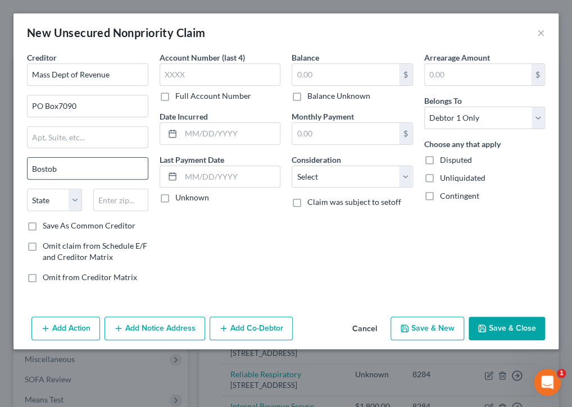
click at [58, 168] on input "Bostob" at bounding box center [88, 168] width 120 height 21
type input "[GEOGRAPHIC_DATA]"
click at [74, 199] on select "State [US_STATE] AK AR AZ CA CO CT DE DC [GEOGRAPHIC_DATA] [GEOGRAPHIC_DATA] GU…" at bounding box center [54, 200] width 55 height 22
select select "22"
click at [67, 197] on select "State [US_STATE] AK AR AZ CA CO CT DE DC [GEOGRAPHIC_DATA] [GEOGRAPHIC_DATA] GU…" at bounding box center [54, 200] width 55 height 22
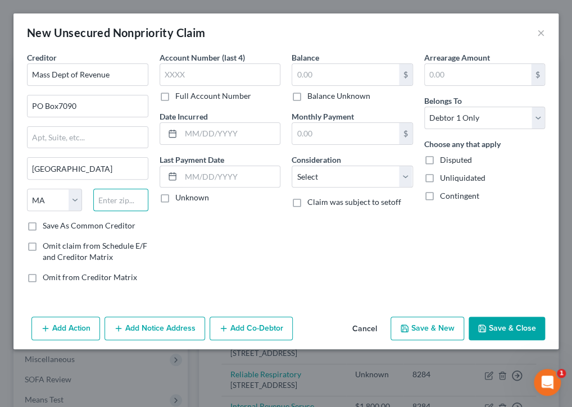
click at [133, 198] on input "text" at bounding box center [120, 200] width 55 height 22
type input "02204"
click at [210, 76] on input "text" at bounding box center [220, 74] width 121 height 22
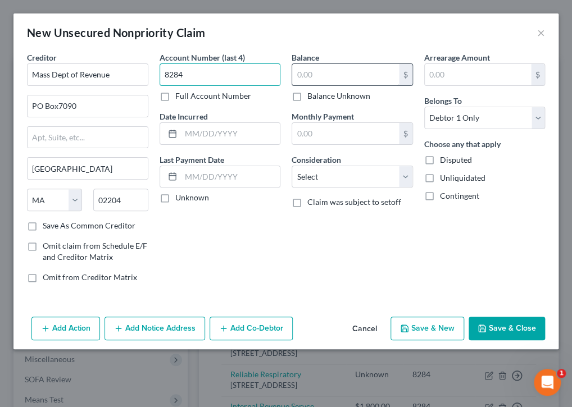
type input "8284"
click at [376, 74] on input "text" at bounding box center [345, 74] width 107 height 21
click at [310, 79] on input "800" at bounding box center [345, 74] width 107 height 21
click at [320, 75] on input "800" at bounding box center [345, 74] width 107 height 21
type input "800.00"
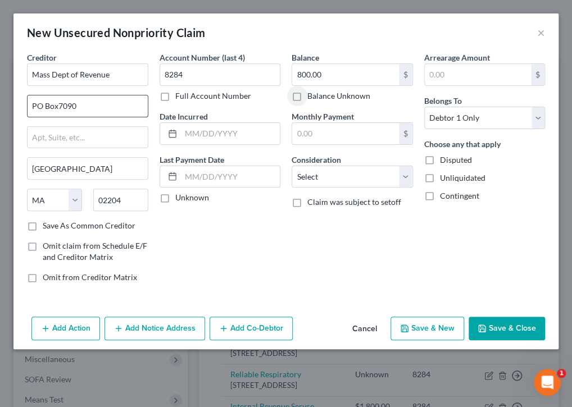
click at [60, 104] on input "PO Box7090" at bounding box center [88, 105] width 120 height 21
click at [57, 104] on input "PO Box7090" at bounding box center [88, 105] width 120 height 21
type input "PO Box 7090"
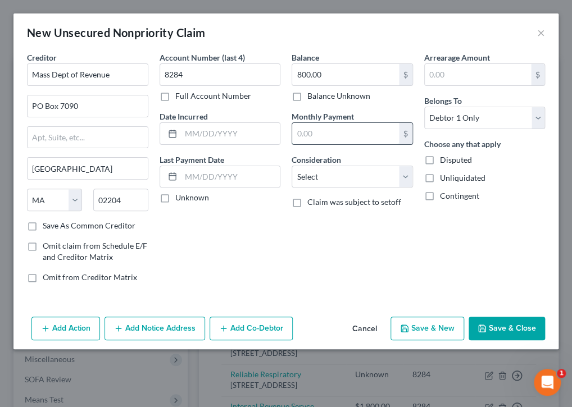
click at [345, 135] on input "text" at bounding box center [345, 133] width 107 height 21
type input "100.00"
click at [245, 130] on input "text" at bounding box center [230, 133] width 99 height 21
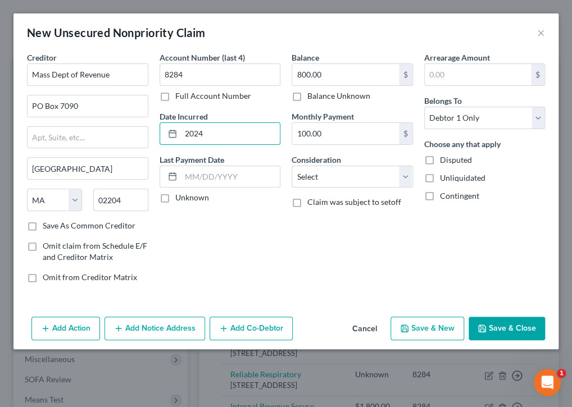
type input "2024"
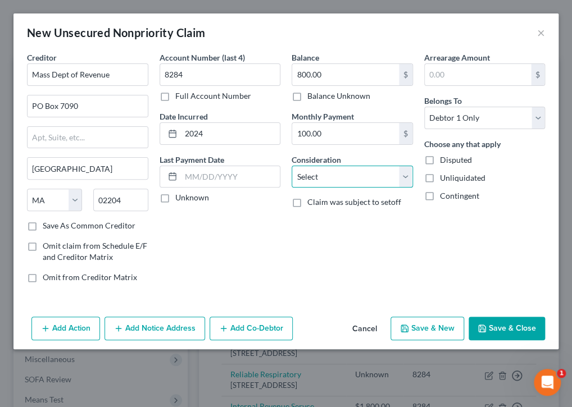
click at [404, 176] on select "Select Cable / Satellite Services Collection Agency Credit Card Debt Debt Couns…" at bounding box center [352, 177] width 121 height 22
select select "7"
click at [292, 166] on select "Select Cable / Satellite Services Collection Agency Credit Card Debt Debt Couns…" at bounding box center [352, 177] width 121 height 22
click at [175, 198] on label "Unknown" at bounding box center [192, 197] width 34 height 11
click at [180, 198] on input "Unknown" at bounding box center [183, 195] width 7 height 7
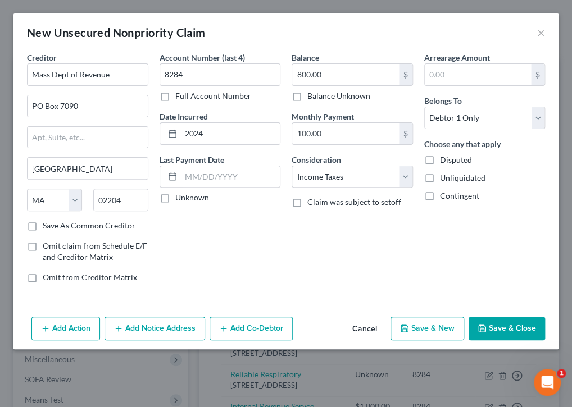
checkbox input "true"
click at [427, 326] on button "Save & New" at bounding box center [427, 329] width 74 height 24
select select "0"
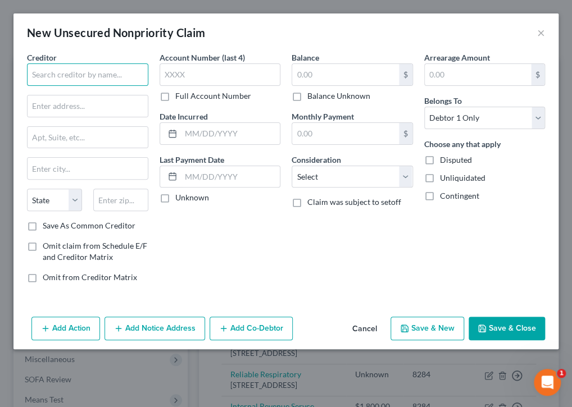
click at [112, 74] on input "text" at bounding box center [87, 74] width 121 height 22
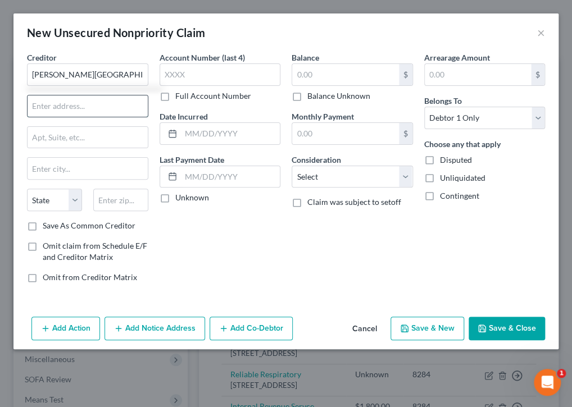
click at [117, 103] on input "text" at bounding box center [88, 105] width 120 height 21
click at [74, 71] on input "[PERSON_NAME][GEOGRAPHIC_DATA]" at bounding box center [87, 74] width 121 height 22
type input "[PERSON_NAME][GEOGRAPHIC_DATA]"
click at [54, 102] on input "text" at bounding box center [88, 105] width 120 height 21
type input "[STREET_ADDRESS]"
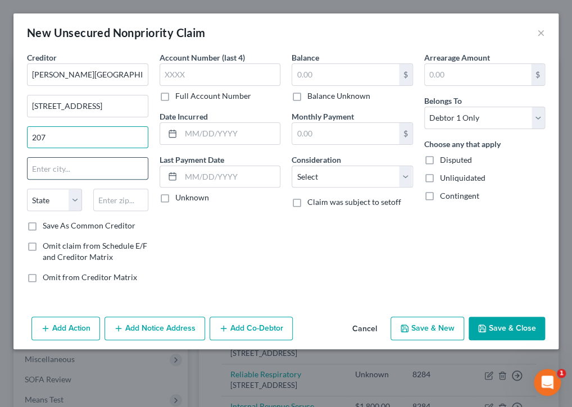
click at [115, 169] on input "text" at bounding box center [88, 168] width 120 height 21
click at [32, 134] on input "207" at bounding box center [88, 137] width 120 height 21
type input "Ste 207"
click at [85, 171] on input "text" at bounding box center [88, 168] width 120 height 21
type input "Brookline"
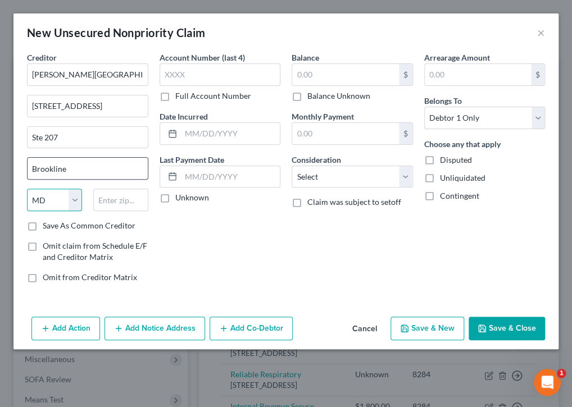
select select "22"
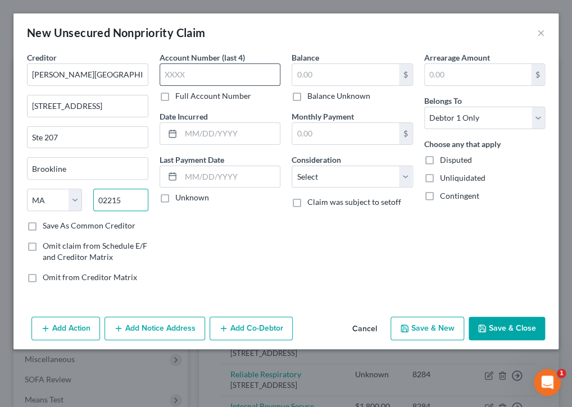
type input "02215"
click at [205, 69] on input "text" at bounding box center [220, 74] width 121 height 22
type input "[GEOGRAPHIC_DATA]"
type input "8284"
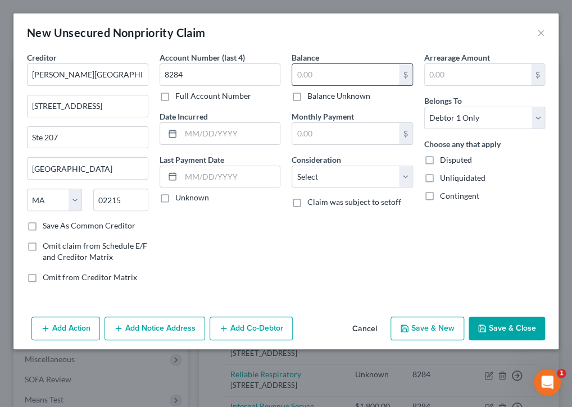
click at [349, 75] on input "text" at bounding box center [345, 74] width 107 height 21
click at [184, 134] on input "text" at bounding box center [230, 133] width 99 height 21
click at [325, 75] on input "1,000" at bounding box center [345, 74] width 107 height 21
type input "0"
type input "1"
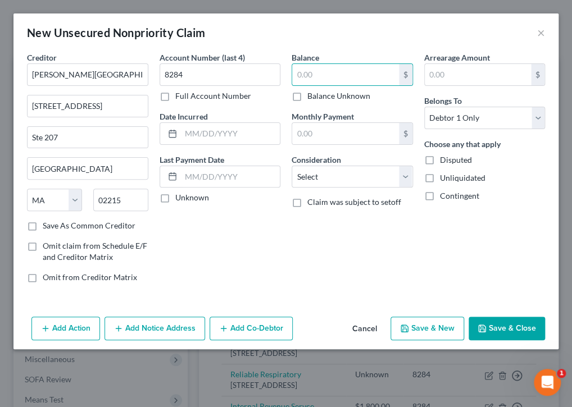
click at [307, 97] on label "Balance Unknown" at bounding box center [338, 95] width 63 height 11
click at [312, 97] on input "Balance Unknown" at bounding box center [315, 93] width 7 height 7
checkbox input "true"
type input "0.00"
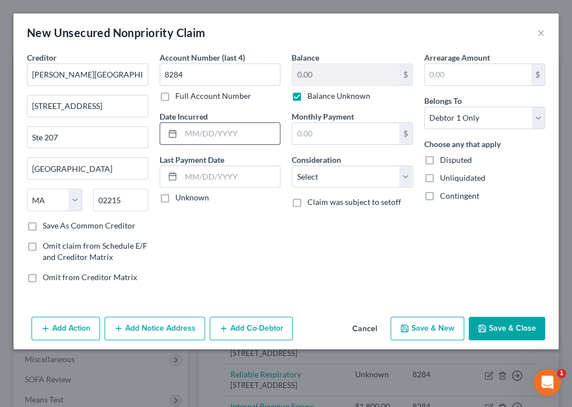
click at [245, 131] on input "text" at bounding box center [230, 133] width 99 height 21
type input "2024"
click at [175, 195] on label "Unknown" at bounding box center [192, 197] width 34 height 11
click at [180, 195] on input "Unknown" at bounding box center [183, 195] width 7 height 7
checkbox input "true"
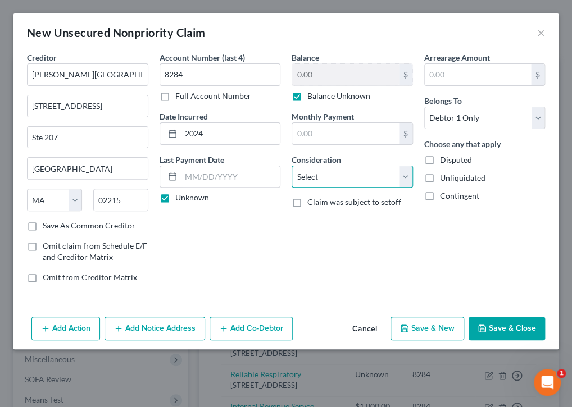
click at [407, 175] on select "Select Cable / Satellite Services Collection Agency Credit Card Debt Debt Couns…" at bounding box center [352, 177] width 121 height 22
select select "9"
click at [292, 166] on select "Select Cable / Satellite Services Collection Agency Credit Card Debt Debt Couns…" at bounding box center [352, 177] width 121 height 22
click at [507, 327] on button "Save & Close" at bounding box center [506, 329] width 76 height 24
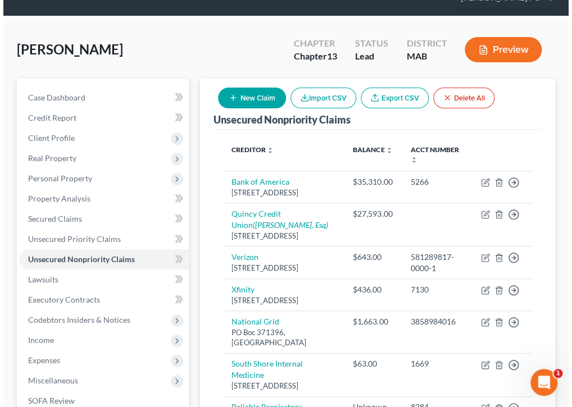
scroll to position [62, 0]
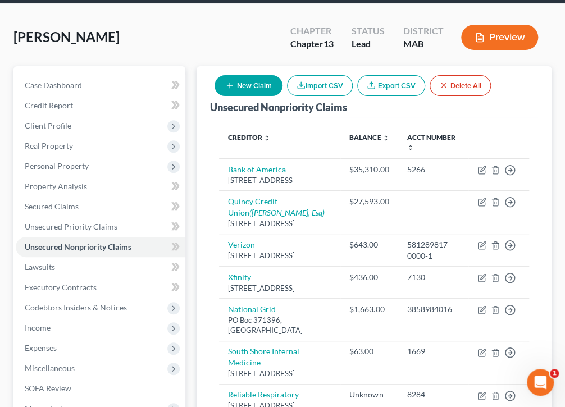
click at [243, 82] on button "New Claim" at bounding box center [249, 85] width 68 height 21
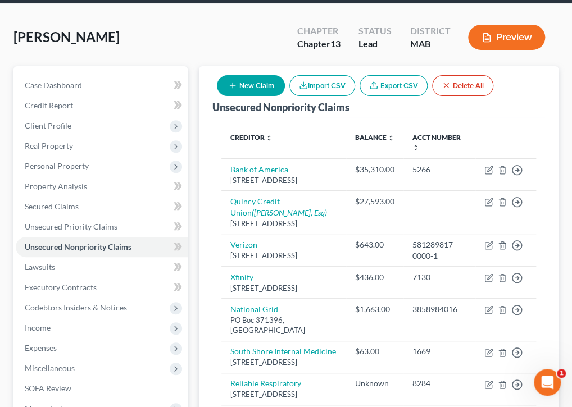
select select "0"
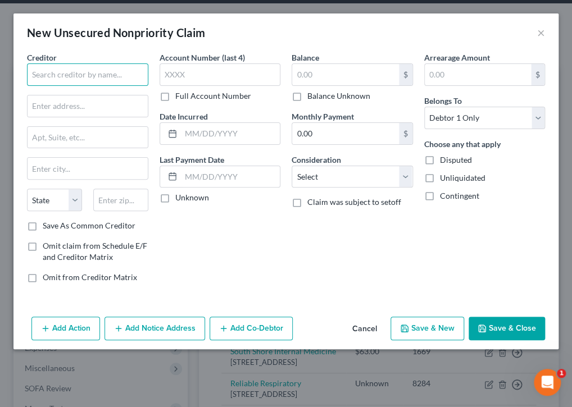
click at [77, 75] on input "text" at bounding box center [87, 74] width 121 height 22
click at [122, 78] on input "text" at bounding box center [87, 74] width 121 height 22
type input "Chase Bank"
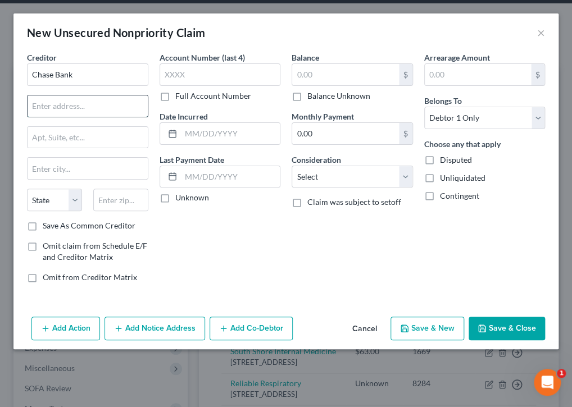
click at [133, 103] on input "text" at bounding box center [88, 105] width 120 height 21
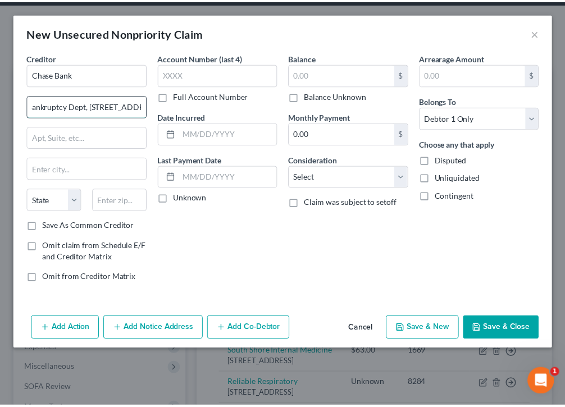
scroll to position [0, 0]
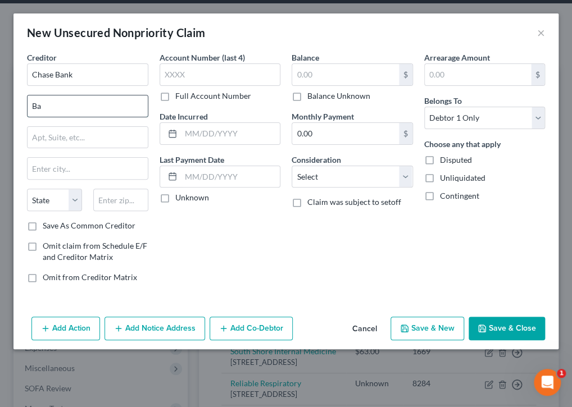
type input "B"
type input "[STREET_ADDRESS]"
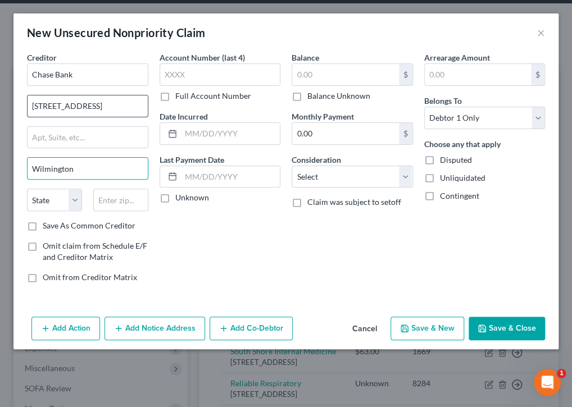
type input "Wilmington"
select select "7"
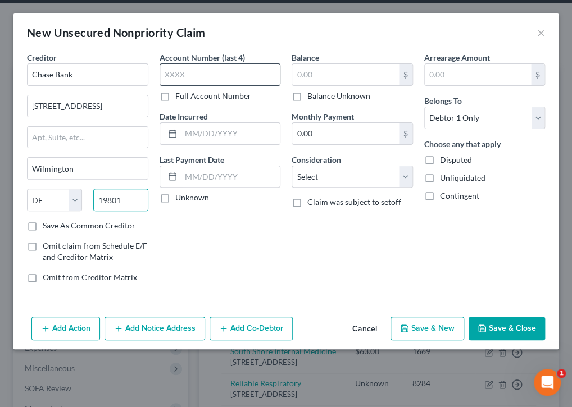
type input "19801"
click at [210, 67] on input "text" at bounding box center [220, 74] width 121 height 22
click at [175, 98] on label "Full Account Number" at bounding box center [213, 95] width 76 height 11
click at [180, 98] on input "Full Account Number" at bounding box center [183, 93] width 7 height 7
click at [225, 75] on input "text" at bounding box center [220, 74] width 121 height 22
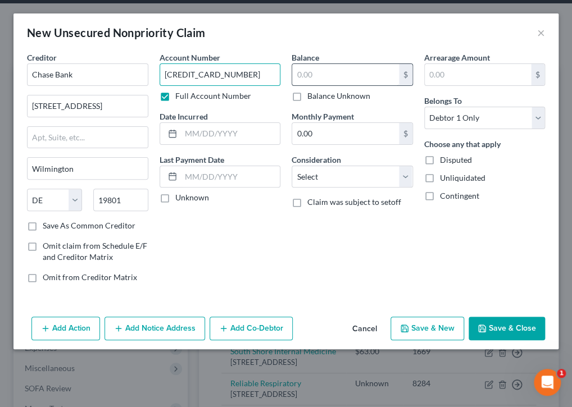
type input "[CREDIT_CARD_NUMBER]"
click at [377, 67] on input "text" at bounding box center [345, 74] width 107 height 21
type input "10,000.00"
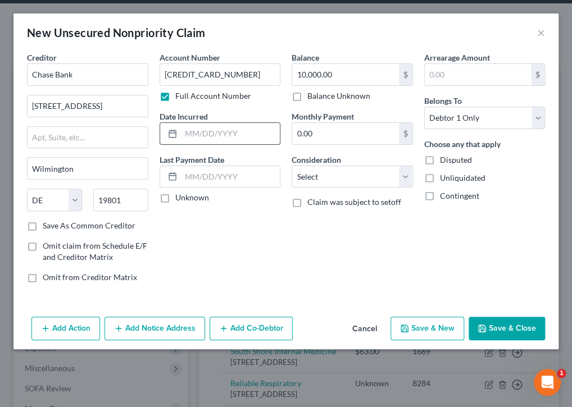
click at [248, 130] on input "text" at bounding box center [230, 133] width 99 height 21
type input "2010"
click at [262, 171] on input "text" at bounding box center [230, 176] width 99 height 21
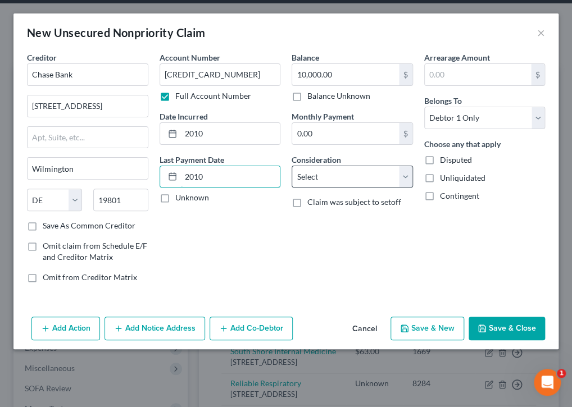
type input "2010"
click at [405, 179] on select "Select Cable / Satellite Services Collection Agency Credit Card Debt Debt Couns…" at bounding box center [352, 177] width 121 height 22
select select "2"
click at [292, 166] on select "Select Cable / Satellite Services Collection Agency Credit Card Debt Debt Couns…" at bounding box center [352, 177] width 121 height 22
click at [422, 328] on button "Save & New" at bounding box center [427, 329] width 74 height 24
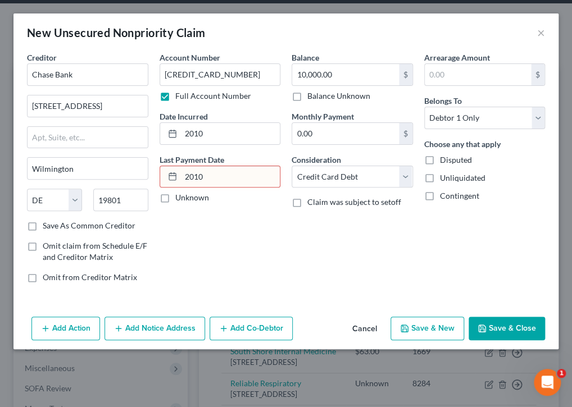
click at [422, 329] on button "Save & New" at bounding box center [427, 329] width 74 height 24
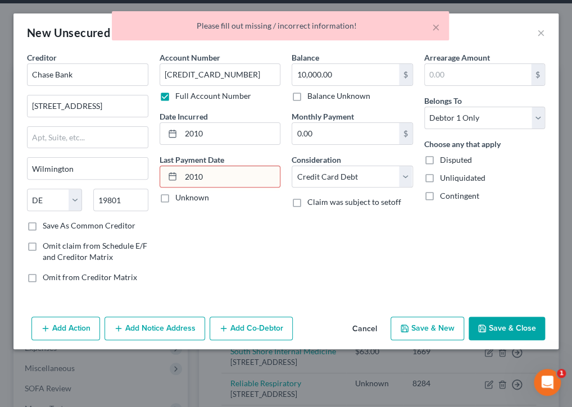
click at [427, 326] on button "Save & New" at bounding box center [427, 329] width 74 height 24
click at [344, 270] on div "Balance 10,000.00 $ Balance Unknown Balance Undetermined 10,000.00 $ Balance Un…" at bounding box center [352, 172] width 133 height 240
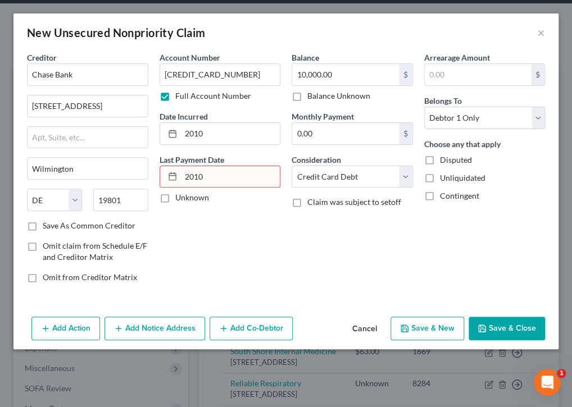
click at [207, 173] on input "2010" at bounding box center [230, 176] width 99 height 21
type input "01/012010"
click at [175, 197] on label "Unknown" at bounding box center [192, 197] width 34 height 11
click at [180, 197] on input "Unknown" at bounding box center [183, 195] width 7 height 7
checkbox input "true"
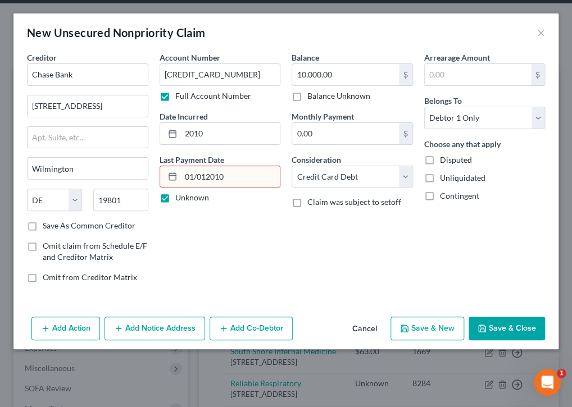
drag, startPoint x: 231, startPoint y: 169, endPoint x: 164, endPoint y: 172, distance: 67.5
click at [165, 172] on div "01/012010" at bounding box center [220, 177] width 121 height 22
click at [421, 330] on button "Save & New" at bounding box center [427, 329] width 74 height 24
select select "0"
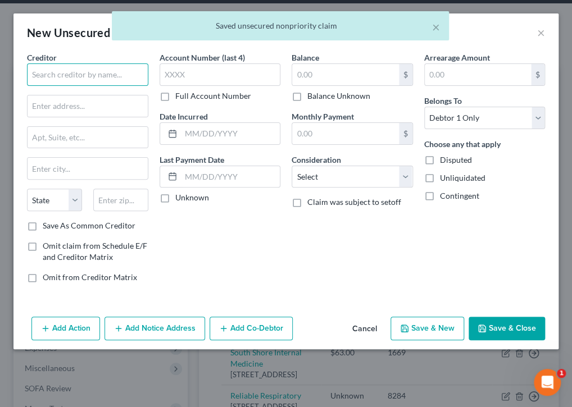
click at [105, 75] on input "text" at bounding box center [87, 74] width 121 height 22
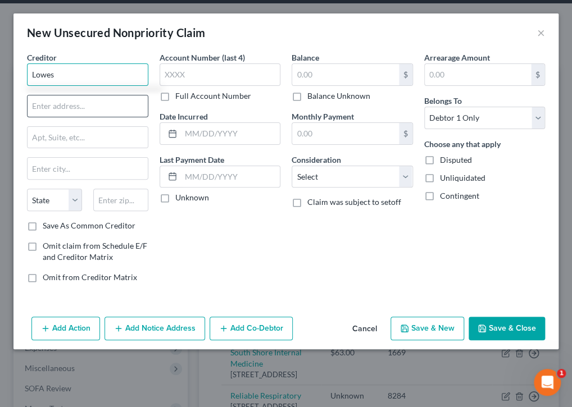
type input "Lowes"
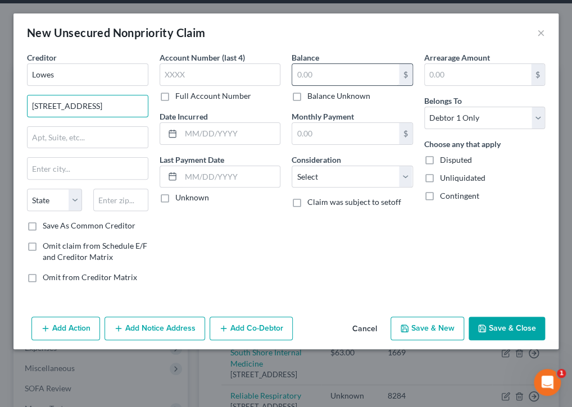
type input "[STREET_ADDRESS]"
click at [312, 73] on input "text" at bounding box center [345, 74] width 107 height 21
type input "1,000.00"
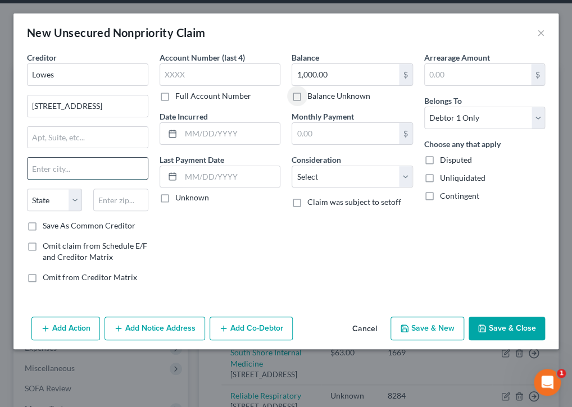
click at [88, 166] on input "text" at bounding box center [88, 168] width 120 height 21
type input "[GEOGRAPHIC_DATA]"
click at [75, 199] on select "State [US_STATE] AK AR AZ CA CO CT DE DC [GEOGRAPHIC_DATA] [GEOGRAPHIC_DATA] GU…" at bounding box center [54, 200] width 55 height 22
select select "28"
click at [27, 189] on select "State [US_STATE] AK AR AZ CA CO CT DE DC [GEOGRAPHIC_DATA] [GEOGRAPHIC_DATA] GU…" at bounding box center [54, 200] width 55 height 22
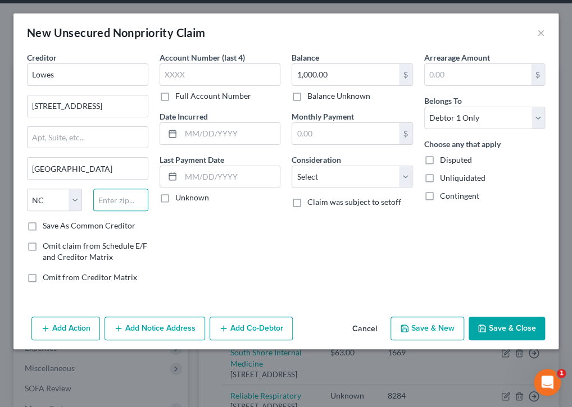
click at [126, 200] on input "text" at bounding box center [120, 200] width 55 height 22
type input "28117"
click at [175, 196] on label "Unknown" at bounding box center [192, 197] width 34 height 11
click at [180, 196] on input "Unknown" at bounding box center [183, 195] width 7 height 7
checkbox input "true"
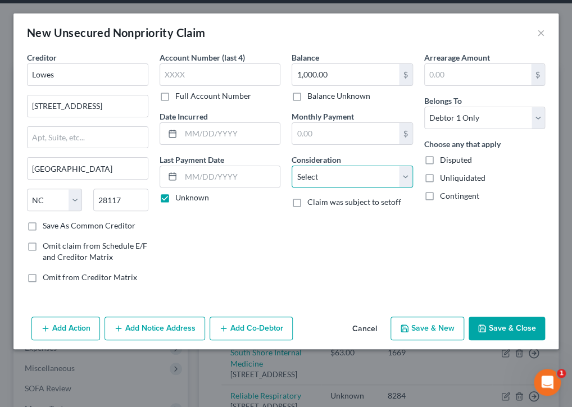
click at [404, 176] on select "Select Cable / Satellite Services Collection Agency Credit Card Debt Debt Couns…" at bounding box center [352, 177] width 121 height 22
select select "2"
click at [292, 166] on select "Select Cable / Satellite Services Collection Agency Credit Card Debt Debt Couns…" at bounding box center [352, 177] width 121 height 22
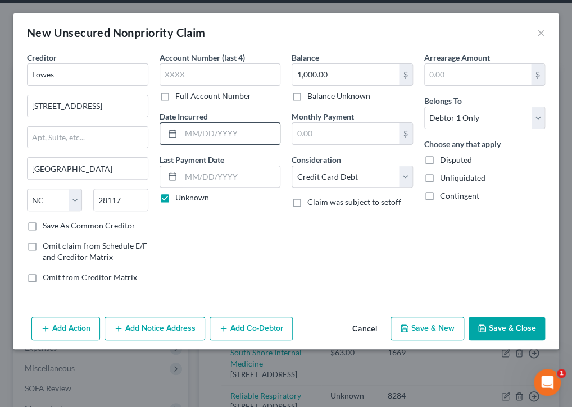
click at [244, 134] on input "text" at bounding box center [230, 133] width 99 height 21
click at [319, 267] on div "Balance 1,000.00 $ Balance Unknown Balance Undetermined 1,000.00 $ Balance Unkn…" at bounding box center [352, 172] width 133 height 240
click at [175, 95] on label "Full Account Number" at bounding box center [213, 95] width 76 height 11
click at [180, 95] on input "Full Account Number" at bounding box center [183, 93] width 7 height 7
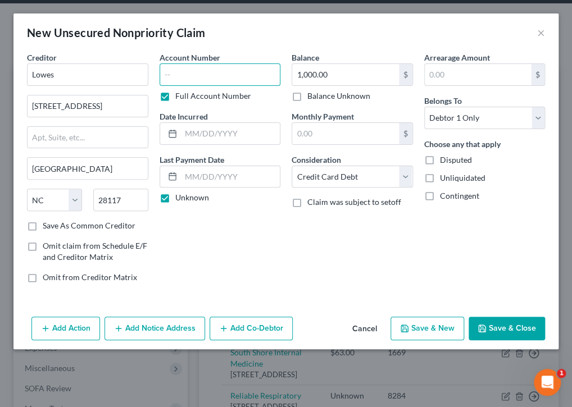
click at [174, 75] on input "text" at bounding box center [220, 74] width 121 height 22
type input "81924220290985"
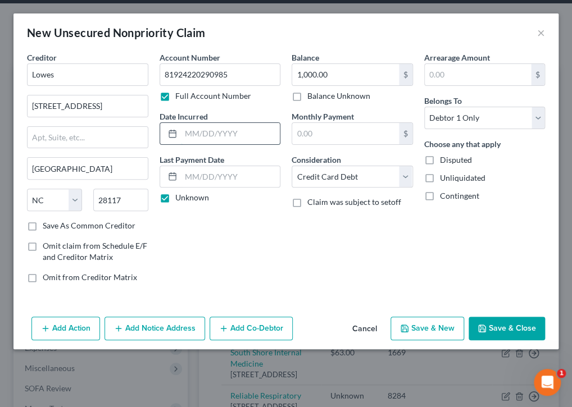
click at [201, 133] on input "text" at bounding box center [230, 133] width 99 height 21
type input "2024"
click at [427, 327] on button "Save & New" at bounding box center [427, 329] width 74 height 24
select select "0"
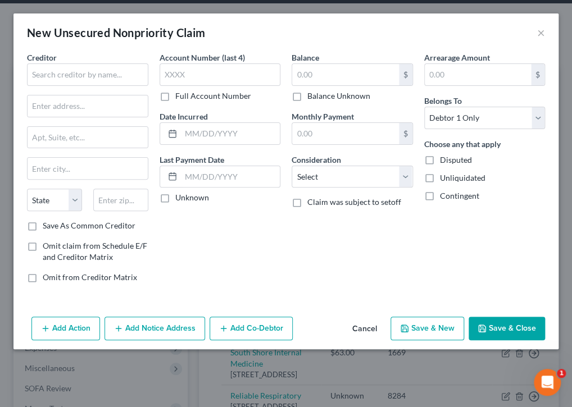
drag, startPoint x: 293, startPoint y: 198, endPoint x: 488, endPoint y: 248, distance: 200.8
click at [488, 248] on div "Arrearage Amount $ Belongs To * Select Debtor 1 Only Debtor 2 Only Debtor 1 And…" at bounding box center [484, 172] width 133 height 240
click at [362, 328] on button "Cancel" at bounding box center [364, 329] width 43 height 22
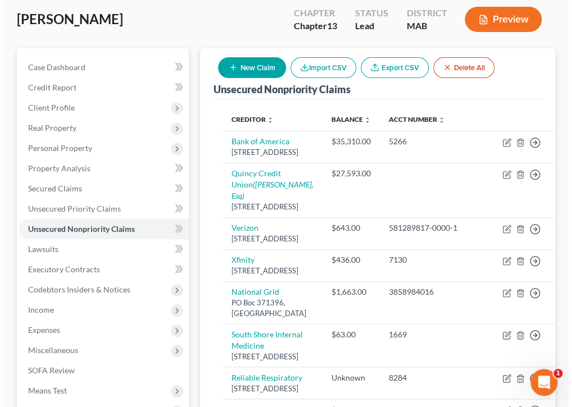
scroll to position [66, 0]
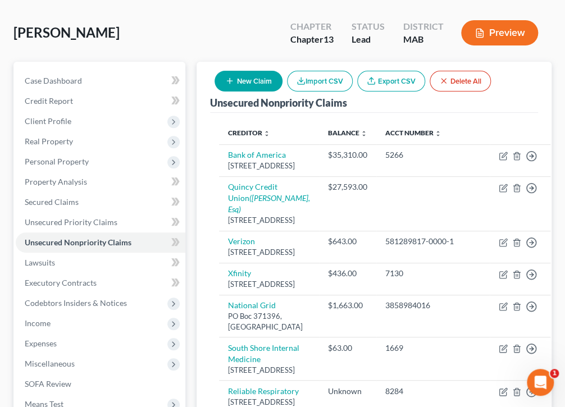
click at [254, 81] on button "New Claim" at bounding box center [249, 81] width 68 height 21
select select "0"
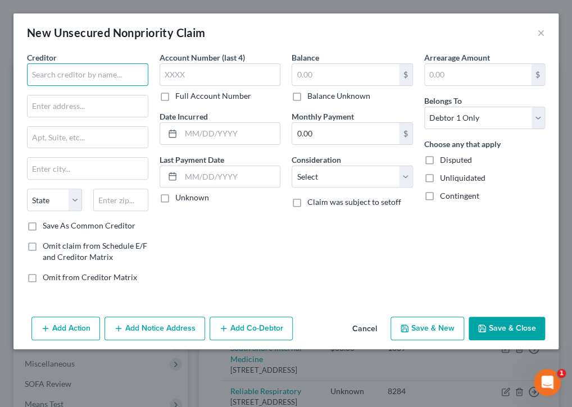
click at [107, 72] on input "text" at bounding box center [87, 74] width 121 height 22
type input "Midland Funding LLC"
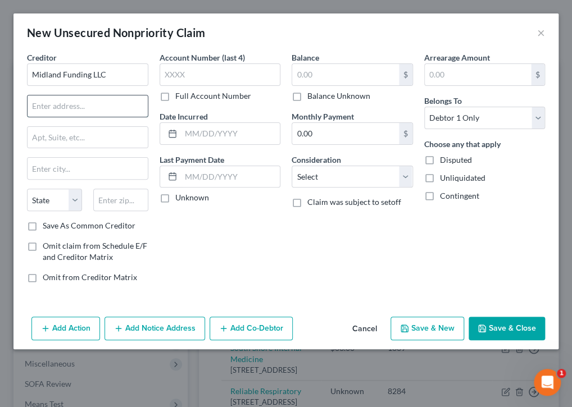
click at [119, 103] on input "text" at bounding box center [88, 105] width 120 height 21
click at [175, 97] on label "Full Account Number" at bounding box center [213, 95] width 76 height 11
click at [180, 97] on input "Full Account Number" at bounding box center [183, 93] width 7 height 7
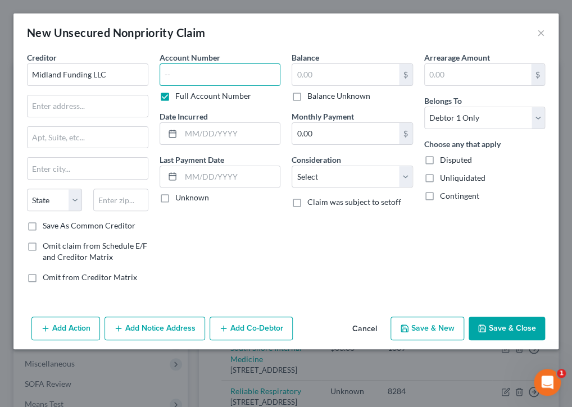
click at [182, 72] on input "text" at bounding box center [220, 74] width 121 height 22
type input "[CREDIT_CARD_NUMBER]"
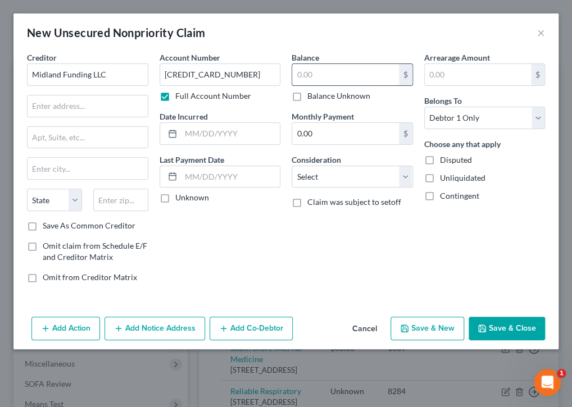
click at [374, 76] on input "text" at bounding box center [345, 74] width 107 height 21
click at [327, 74] on input "40,000" at bounding box center [345, 74] width 107 height 21
type input "40,000.00"
click at [247, 133] on input "text" at bounding box center [230, 133] width 99 height 21
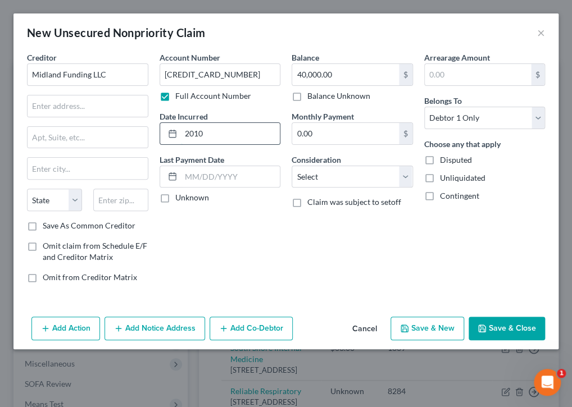
type input "2010"
click at [175, 198] on label "Unknown" at bounding box center [192, 197] width 34 height 11
click at [180, 198] on input "Unknown" at bounding box center [183, 195] width 7 height 7
checkbox input "true"
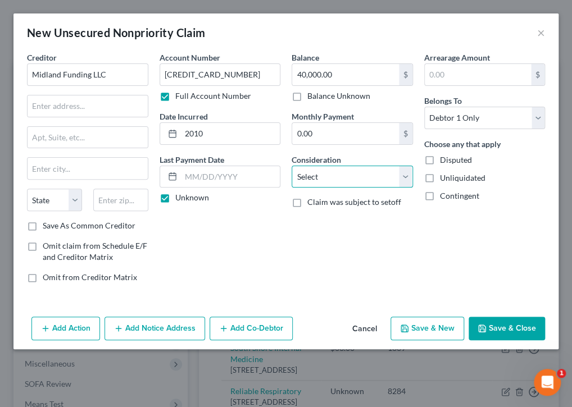
click at [410, 177] on select "Select Cable / Satellite Services Collection Agency Credit Card Debt Debt Couns…" at bounding box center [352, 177] width 121 height 22
select select "2"
click at [292, 166] on select "Select Cable / Satellite Services Collection Agency Credit Card Debt Debt Couns…" at bounding box center [352, 177] width 121 height 22
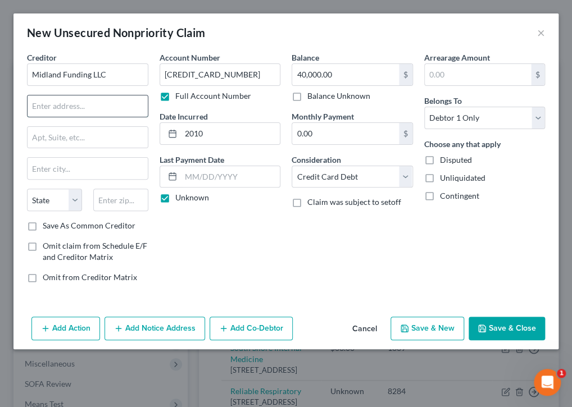
click at [89, 106] on input "text" at bounding box center [88, 105] width 120 height 21
type input "350 Camino De La Reina"
type input "300"
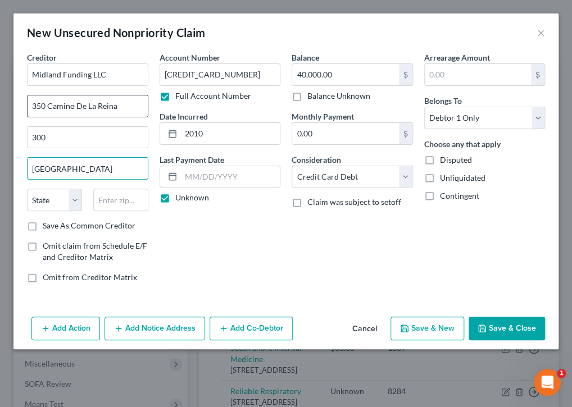
type input "[GEOGRAPHIC_DATA]"
select select "4"
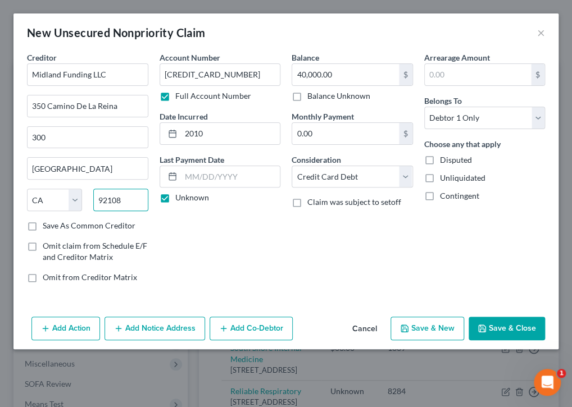
type input "92108"
click at [156, 324] on button "Add Notice Address" at bounding box center [154, 329] width 101 height 24
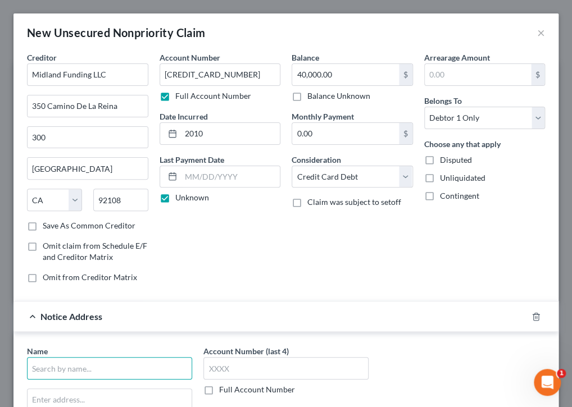
click at [117, 366] on input "text" at bounding box center [109, 368] width 165 height 22
type input "[PERSON_NAME] [PERSON_NAME] LLC"
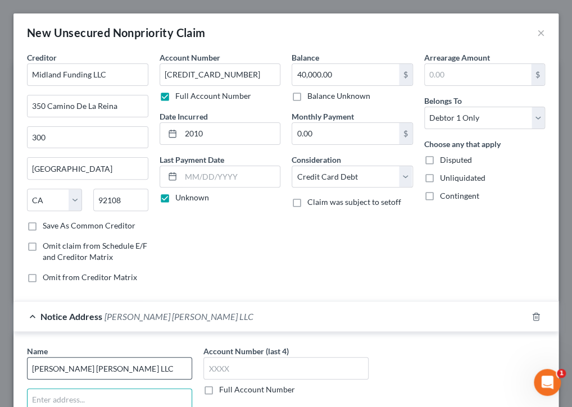
scroll to position [2, 0]
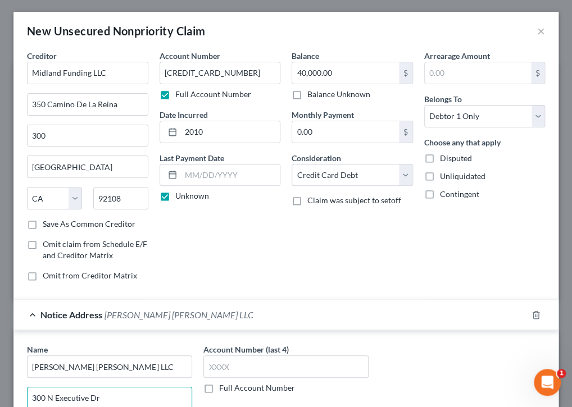
type input "300 N Executive Dr"
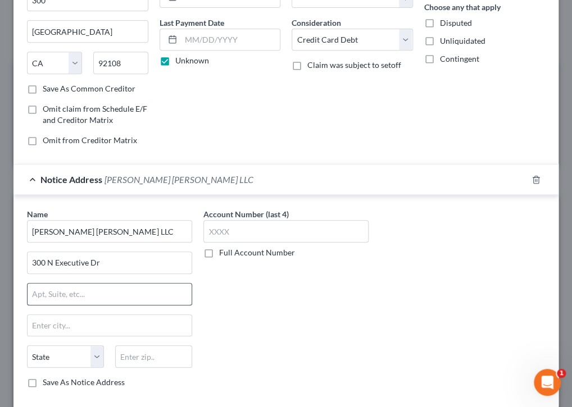
scroll to position [195, 0]
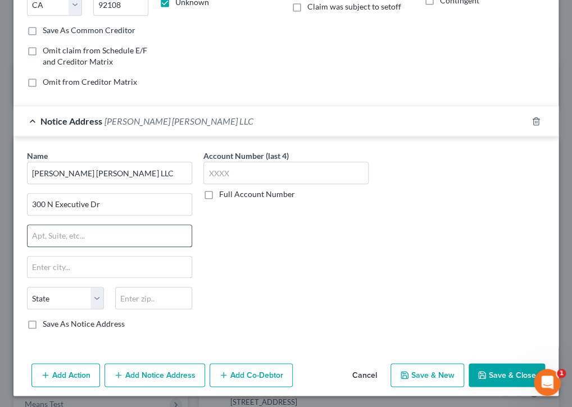
click at [87, 233] on input "text" at bounding box center [110, 235] width 164 height 21
type input "200"
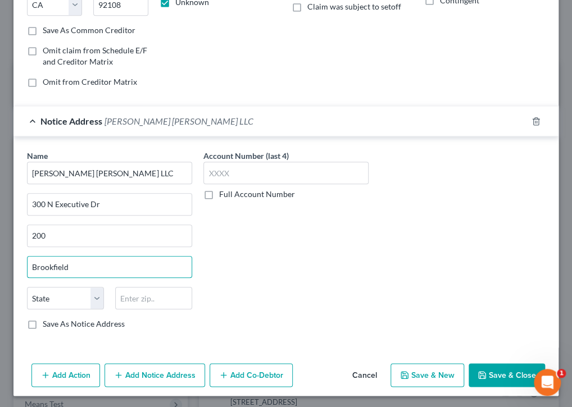
type input "Brookfield"
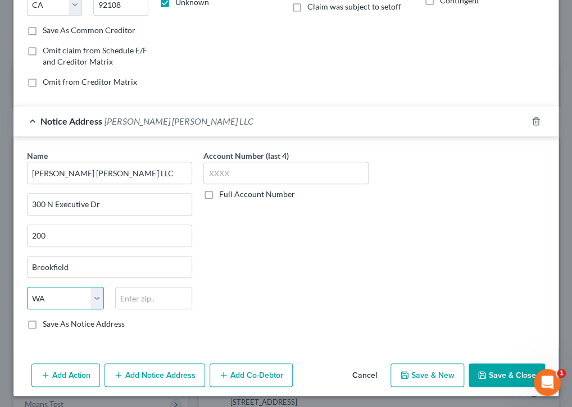
select select "52"
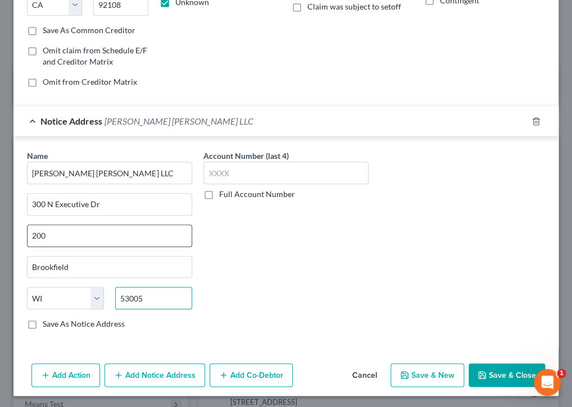
type input "53005"
drag, startPoint x: 33, startPoint y: 231, endPoint x: 71, endPoint y: 220, distance: 40.0
click at [34, 231] on input "200" at bounding box center [110, 235] width 164 height 21
type input "Ste 200"
click at [43, 321] on label "Save As Notice Address" at bounding box center [84, 324] width 82 height 11
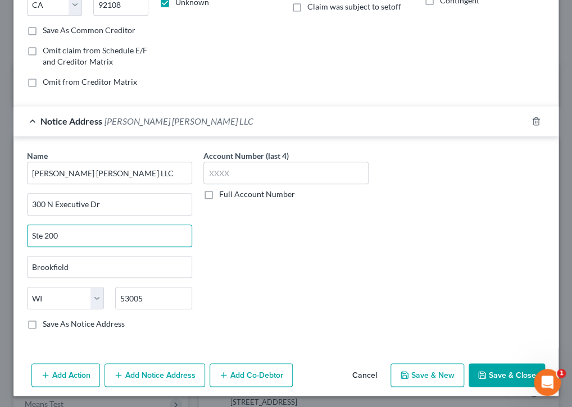
click at [47, 321] on input "Save As Notice Address" at bounding box center [50, 322] width 7 height 7
checkbox input "true"
click at [429, 370] on button "Save & New" at bounding box center [427, 375] width 74 height 24
select select "0"
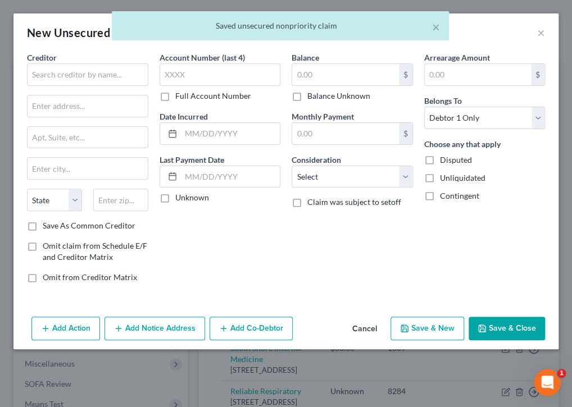
scroll to position [0, 0]
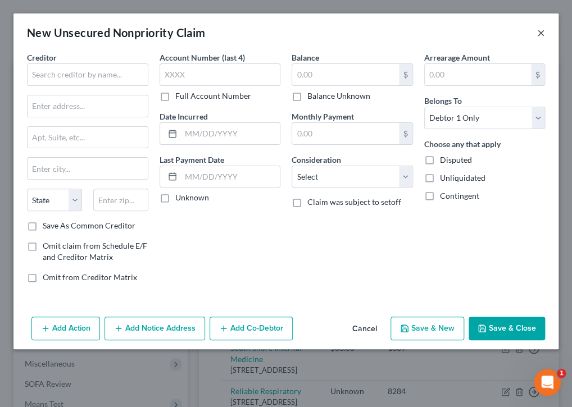
click at [540, 34] on button "×" at bounding box center [541, 32] width 8 height 13
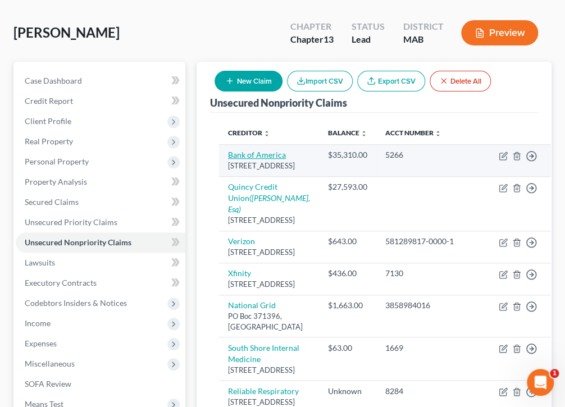
click at [261, 155] on link "Bank of America" at bounding box center [257, 155] width 58 height 10
select select "28"
select select "2"
select select "0"
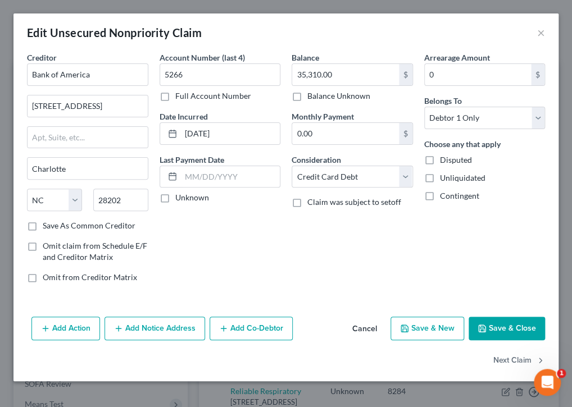
click at [155, 322] on button "Add Notice Address" at bounding box center [154, 329] width 101 height 24
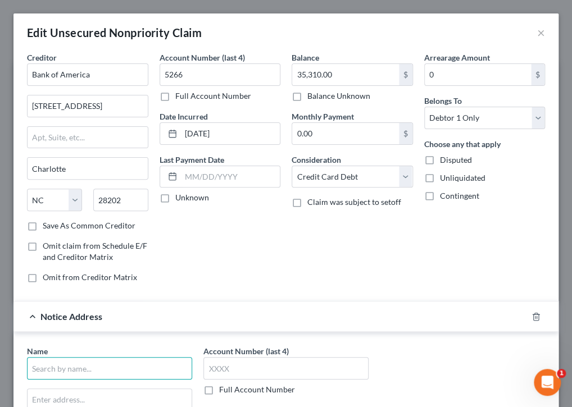
click at [103, 366] on input "text" at bounding box center [109, 368] width 165 height 22
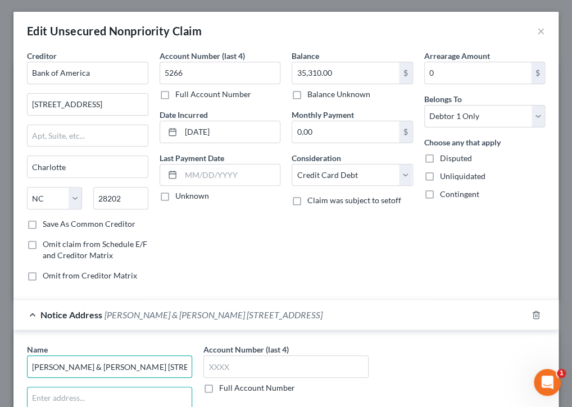
click at [180, 362] on input "[PERSON_NAME] & [PERSON_NAME] [STREET_ADDRESS]" at bounding box center [109, 367] width 165 height 22
drag, startPoint x: 178, startPoint y: 362, endPoint x: 96, endPoint y: 362, distance: 82.0
click at [96, 362] on input "[PERSON_NAME] & [PERSON_NAME] [STREET_ADDRESS]" at bounding box center [109, 367] width 165 height 22
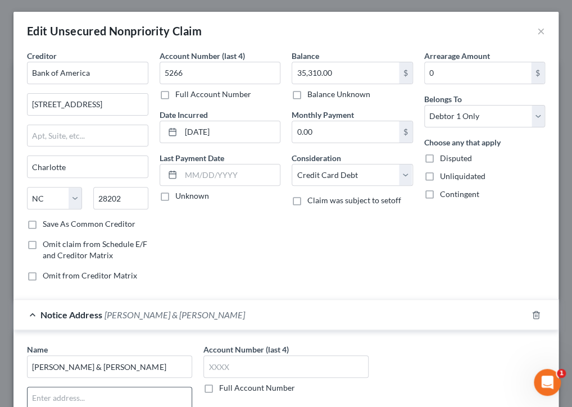
click at [100, 399] on input "text" at bounding box center [110, 398] width 164 height 21
type input "[PERSON_NAME] & [PERSON_NAME]"
paste input "[STREET_ADDRESS]"
click at [51, 394] on input "[STREET_ADDRESS]" at bounding box center [110, 398] width 164 height 21
type input "[STREET_ADDRESS]"
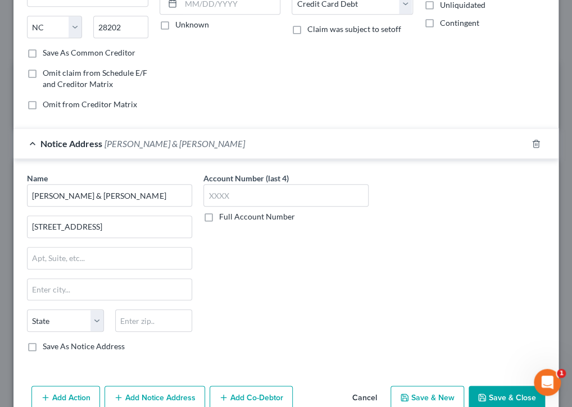
scroll to position [175, 0]
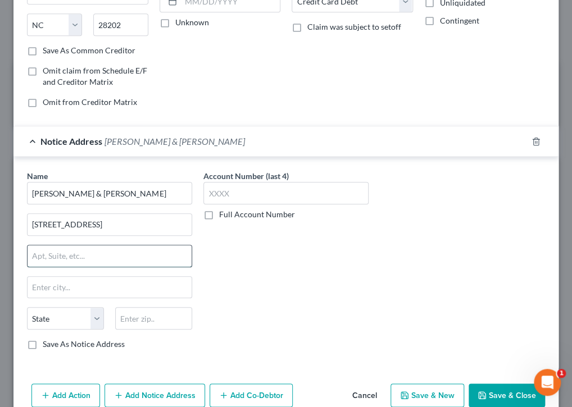
click at [65, 252] on input "text" at bounding box center [110, 255] width 164 height 21
type input "Suite 32"
click at [69, 286] on input "text" at bounding box center [110, 287] width 164 height 21
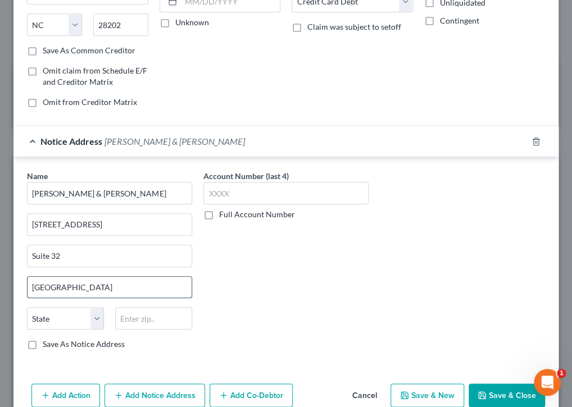
type input "[GEOGRAPHIC_DATA]"
click at [147, 315] on input "text" at bounding box center [153, 318] width 77 height 22
click at [43, 342] on label "Save As Notice Address" at bounding box center [84, 344] width 82 height 11
click at [47, 342] on input "Save As Notice Address" at bounding box center [50, 342] width 7 height 7
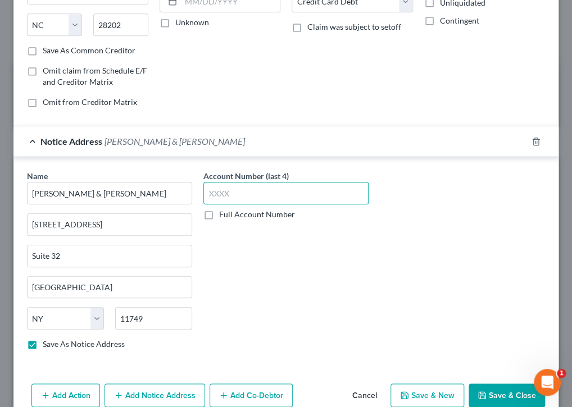
click at [231, 198] on input "text" at bounding box center [285, 193] width 165 height 22
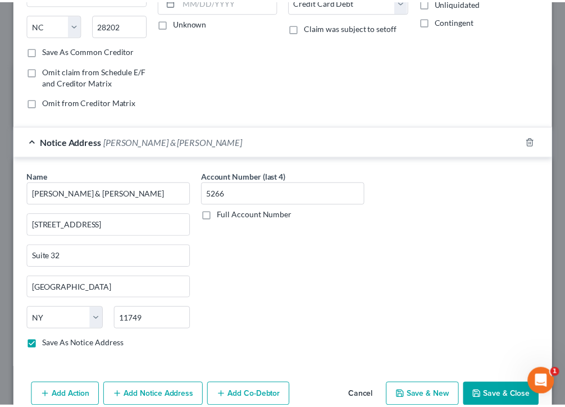
scroll to position [228, 0]
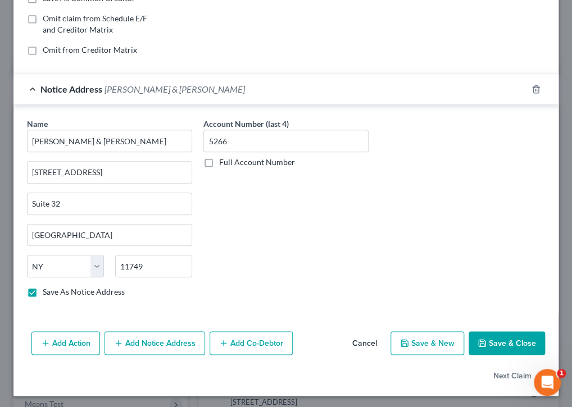
click at [508, 337] on button "Save & Close" at bounding box center [506, 343] width 76 height 24
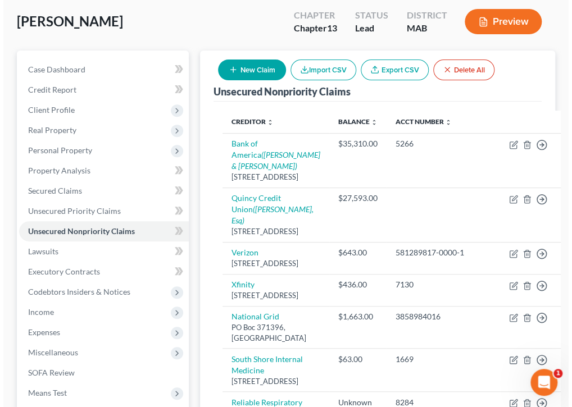
scroll to position [82, 0]
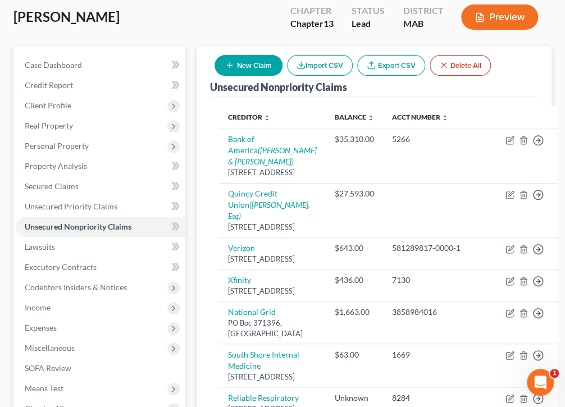
click at [253, 60] on button "New Claim" at bounding box center [249, 65] width 68 height 21
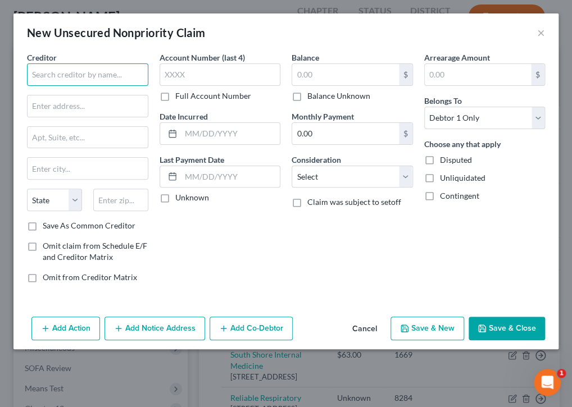
click at [106, 70] on input "text" at bounding box center [87, 74] width 121 height 22
